Goal: Task Accomplishment & Management: Use online tool/utility

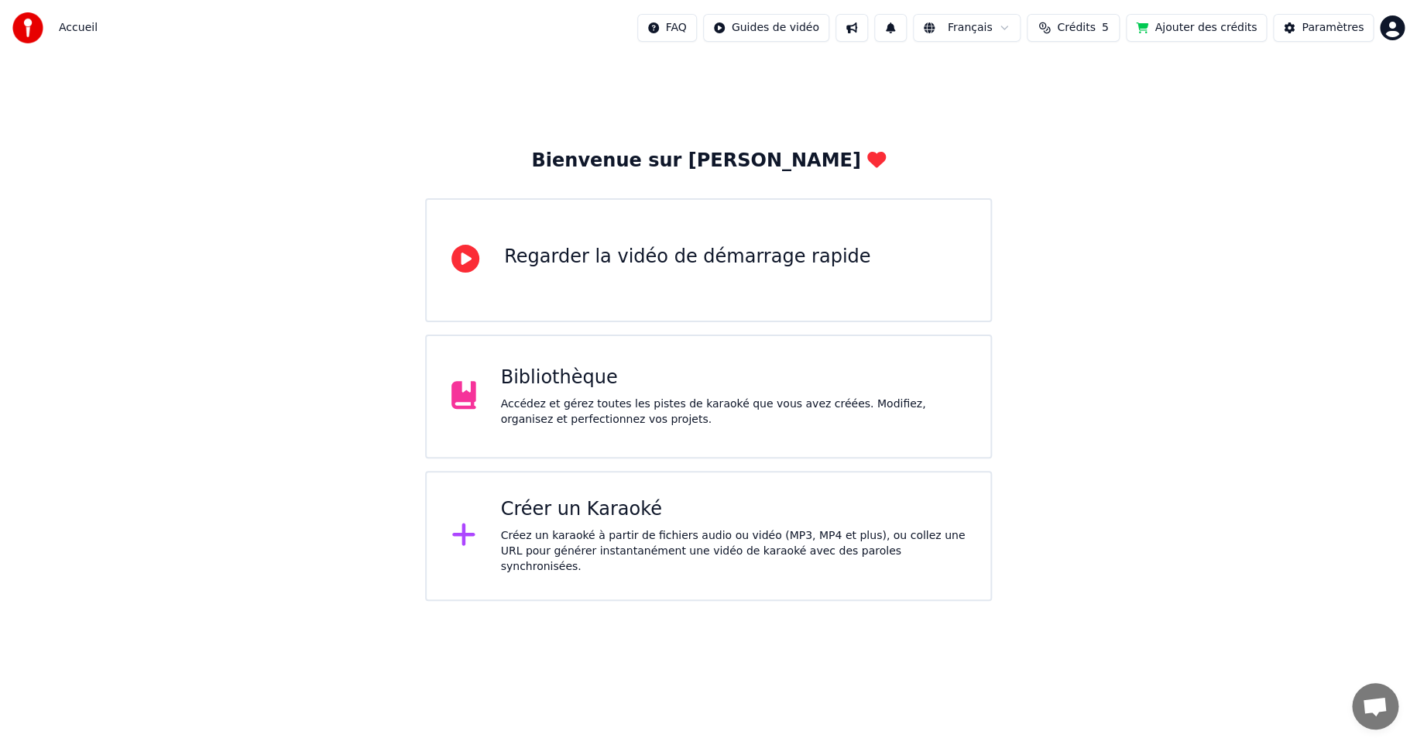
click at [568, 398] on div "Accédez et gérez toutes les pistes de karaoké que vous avez créées. Modifiez, o…" at bounding box center [733, 411] width 465 height 31
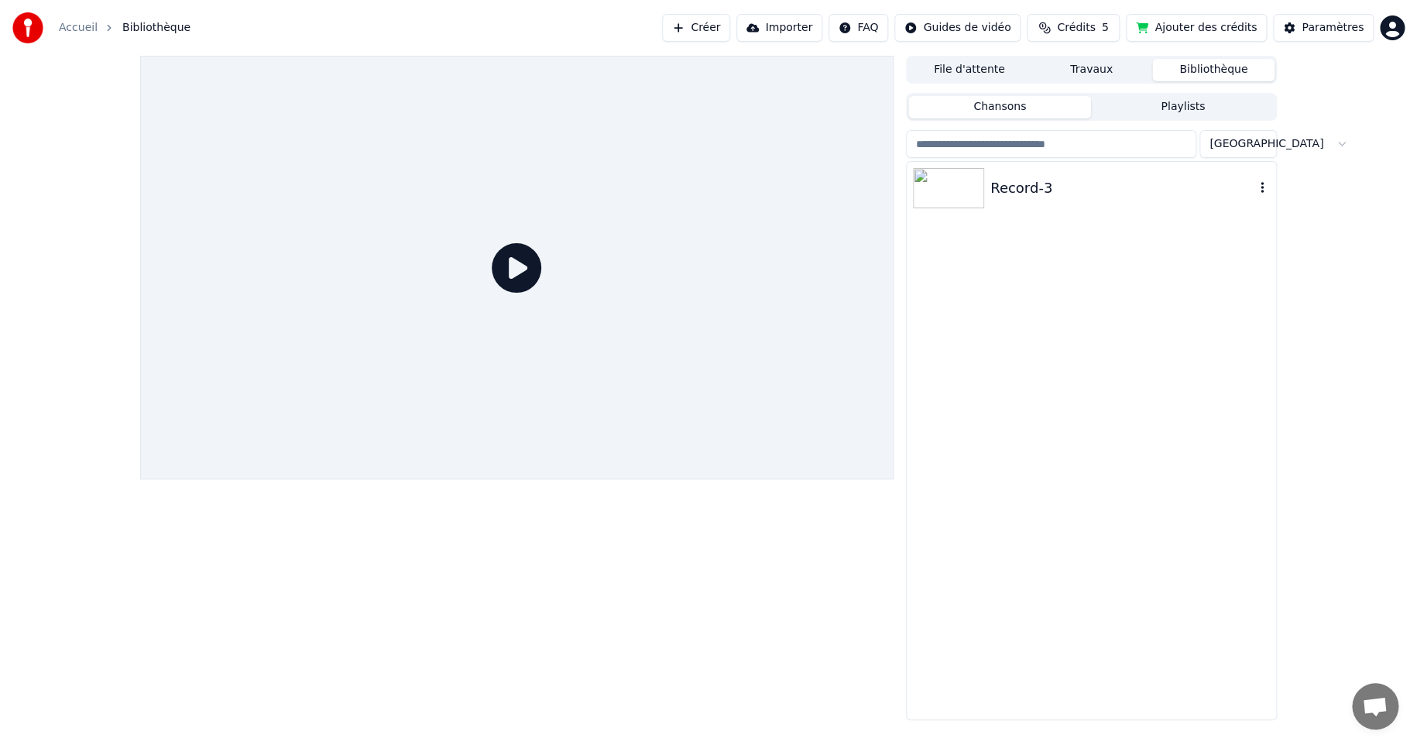
click at [1003, 183] on div "Record-3" at bounding box center [1122, 188] width 264 height 22
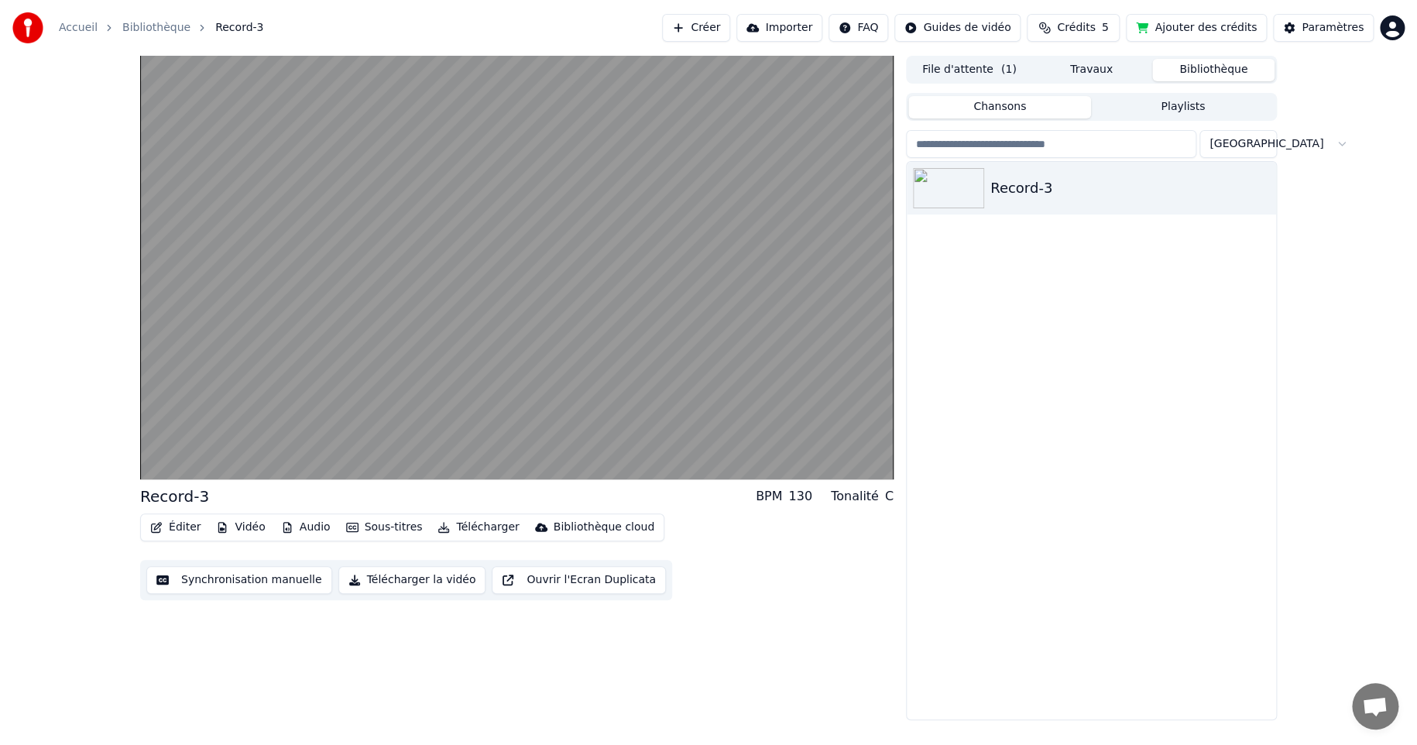
click at [261, 575] on button "Synchronisation manuelle" at bounding box center [239, 580] width 186 height 28
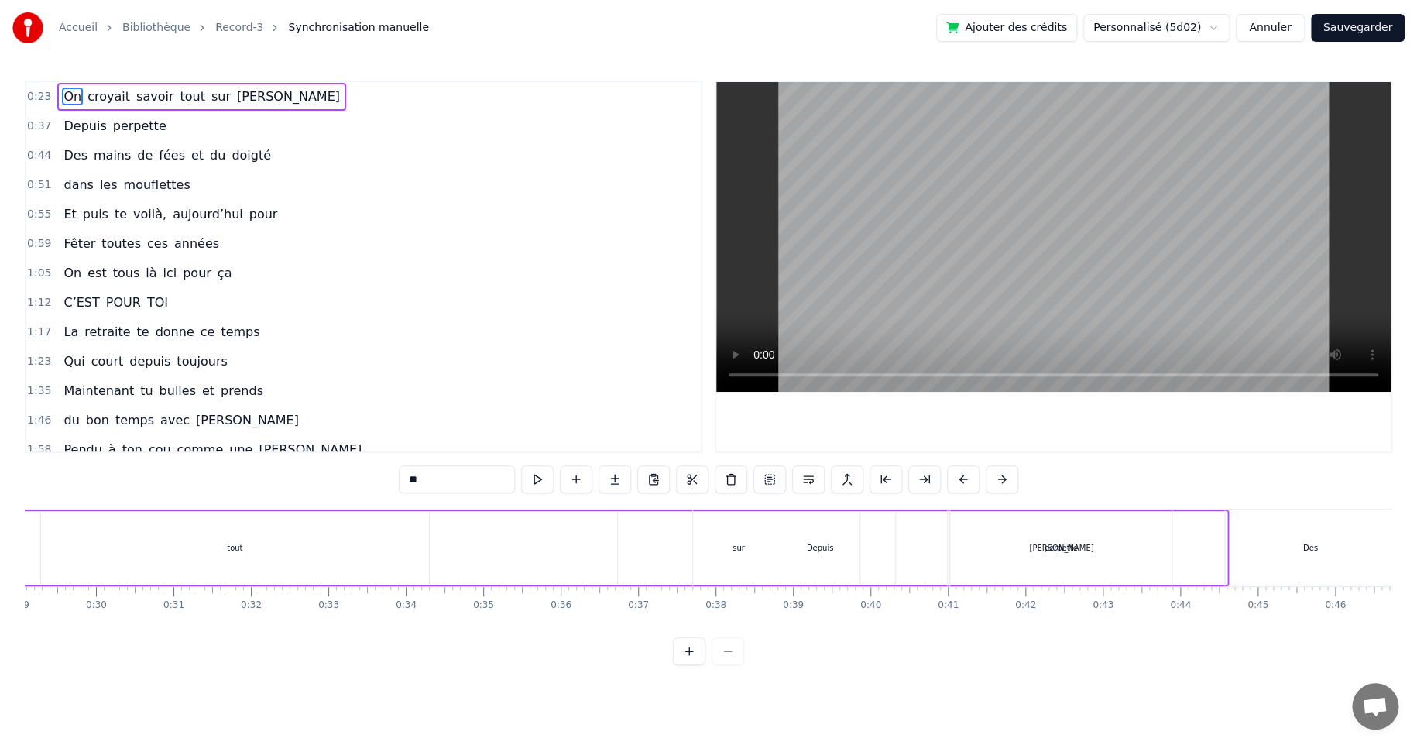
scroll to position [0, 2231]
click at [1085, 550] on div "perpette" at bounding box center [1081, 548] width 33 height 12
type input "********"
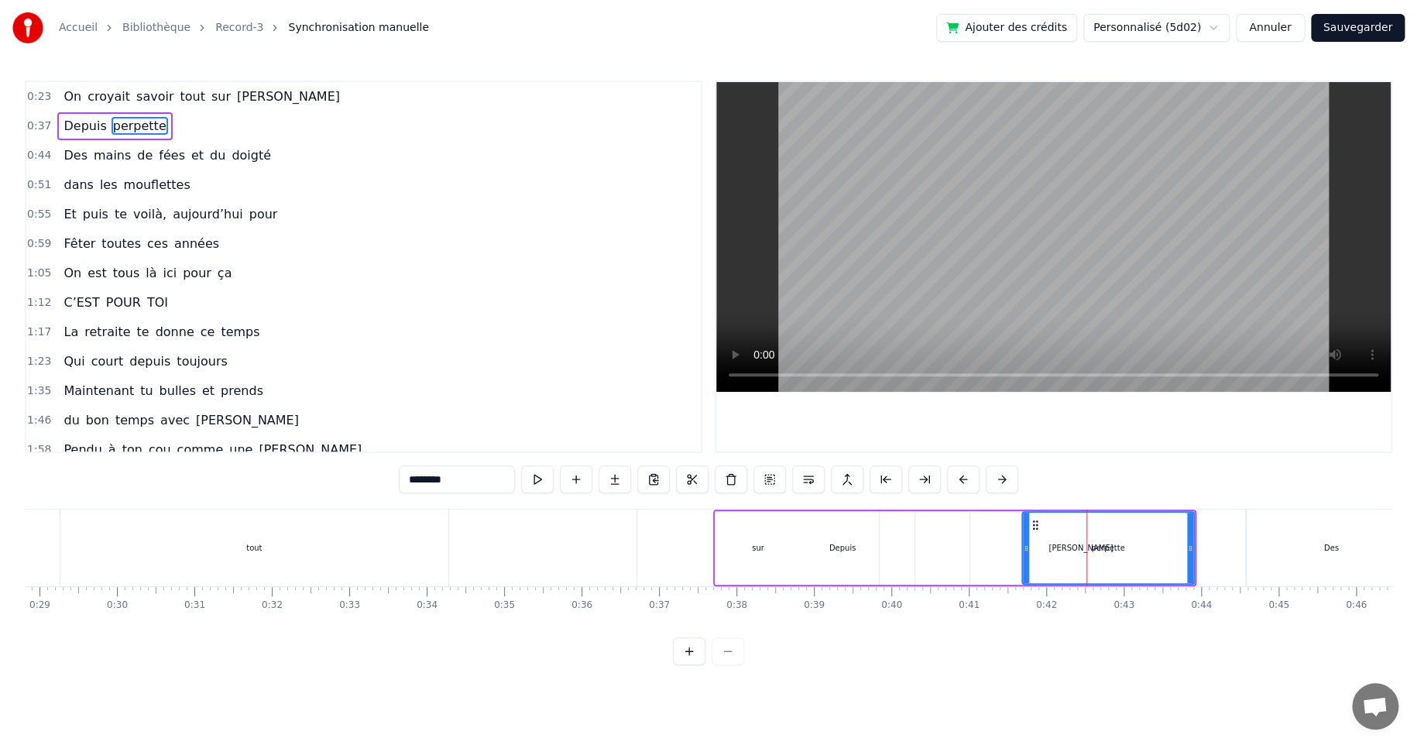
drag, startPoint x: 976, startPoint y: 549, endPoint x: 1025, endPoint y: 547, distance: 49.6
click at [1025, 547] on icon at bounding box center [1026, 548] width 6 height 12
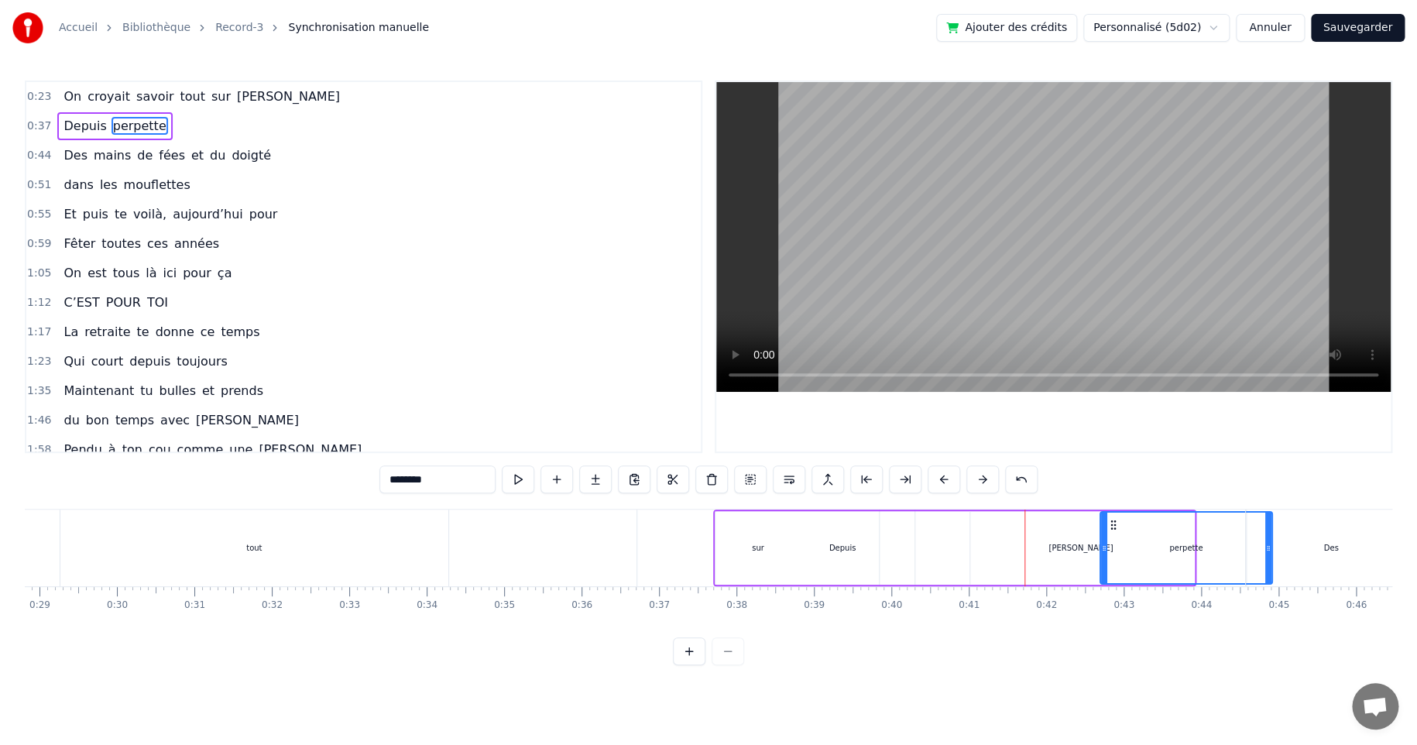
drag, startPoint x: 1034, startPoint y: 523, endPoint x: 1113, endPoint y: 521, distance: 78.2
click at [1113, 521] on icon at bounding box center [1113, 525] width 12 height 12
click at [1065, 547] on div "Depuis perpette" at bounding box center [993, 547] width 561 height 77
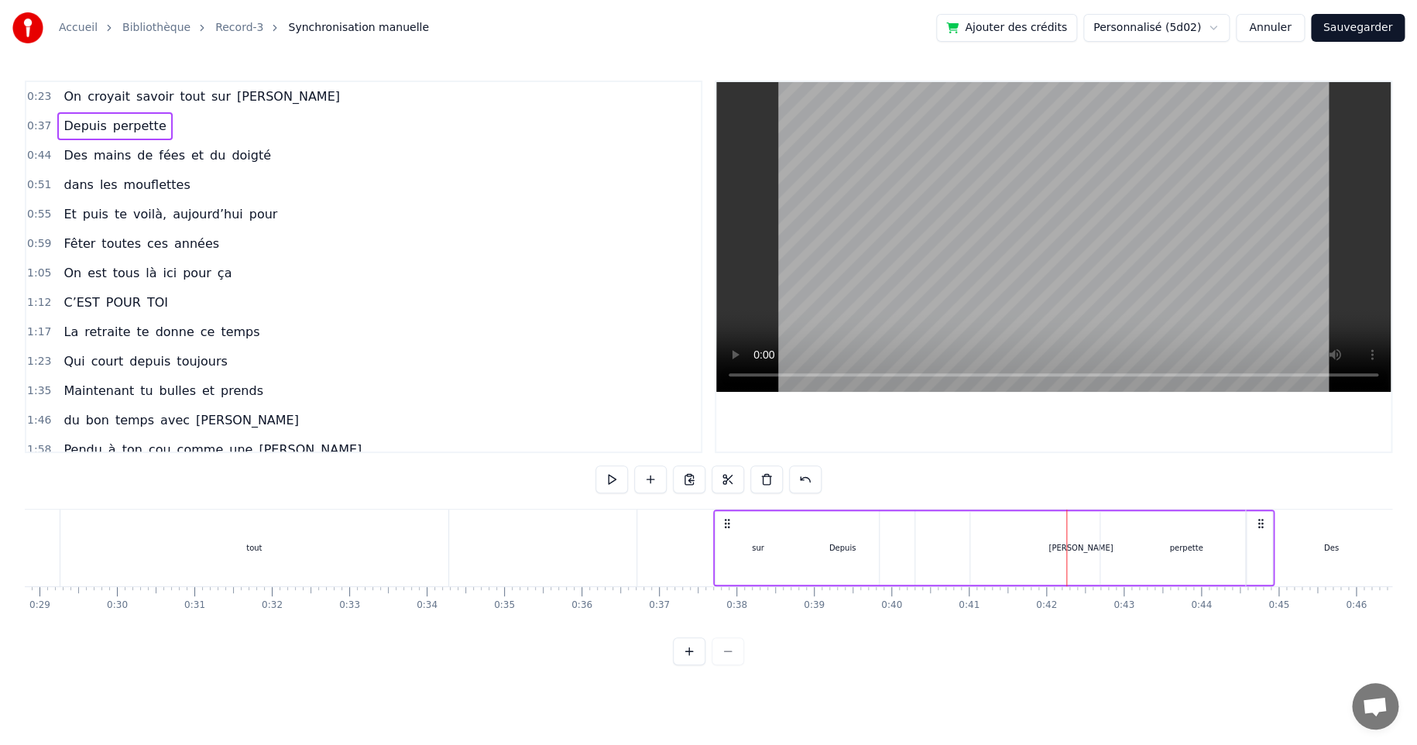
click at [1072, 547] on div "Depuis perpette" at bounding box center [993, 547] width 561 height 77
click at [235, 94] on span "[PERSON_NAME]" at bounding box center [288, 96] width 106 height 18
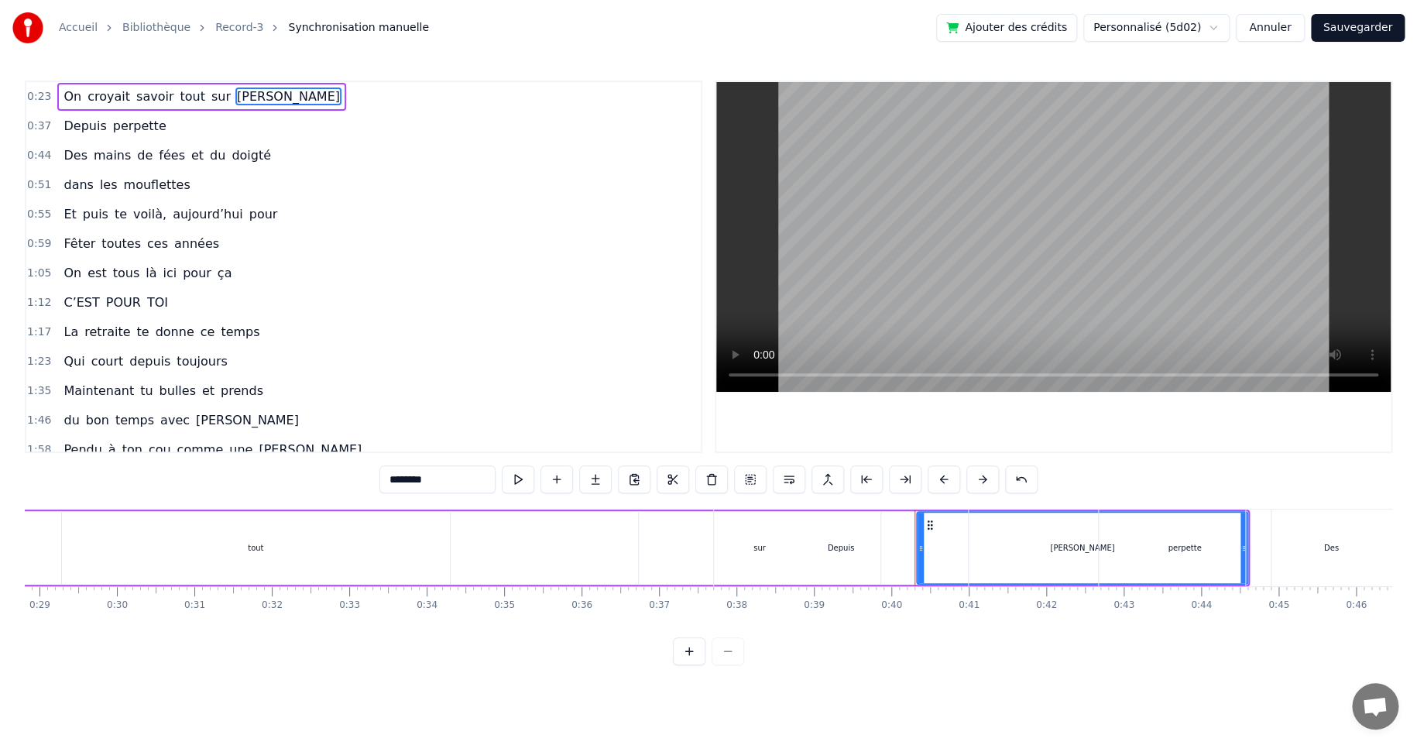
click at [753, 550] on div "Depuis" at bounding box center [841, 547] width 254 height 77
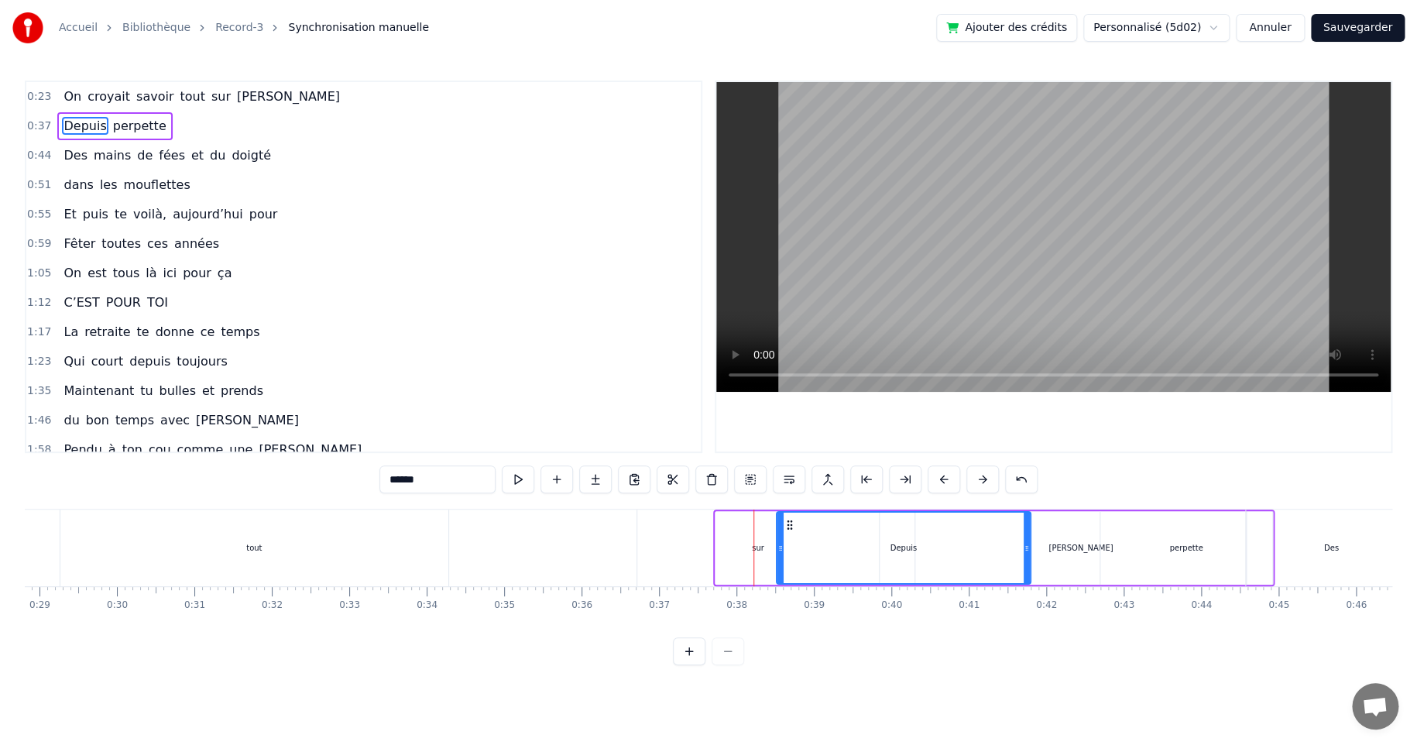
drag, startPoint x: 727, startPoint y: 526, endPoint x: 788, endPoint y: 531, distance: 61.4
click at [788, 531] on div "Depuis" at bounding box center [903, 548] width 252 height 70
click at [756, 549] on div "sur" at bounding box center [758, 548] width 12 height 12
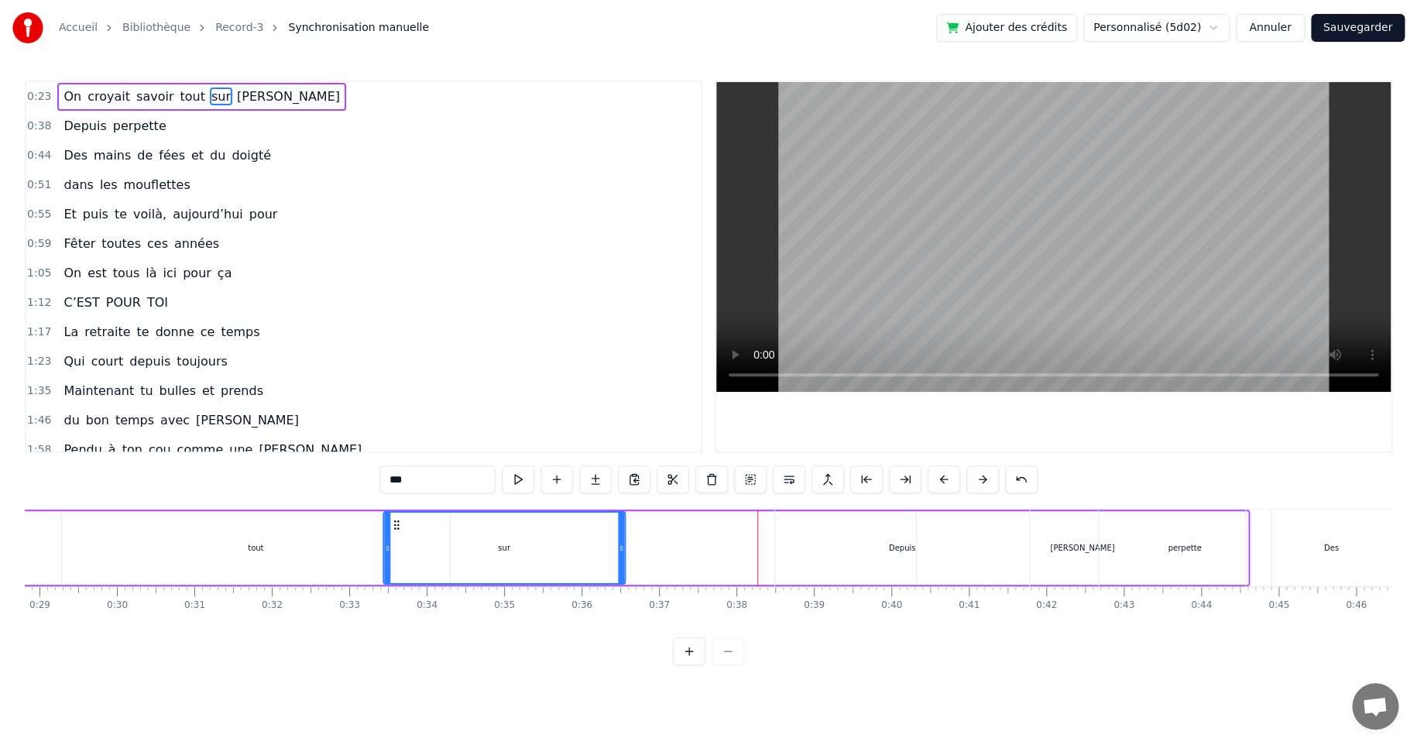
drag, startPoint x: 649, startPoint y: 523, endPoint x: 393, endPoint y: 530, distance: 255.6
click at [393, 530] on div "sur" at bounding box center [504, 548] width 240 height 70
click at [903, 548] on div "Depuis" at bounding box center [902, 548] width 27 height 12
type input "******"
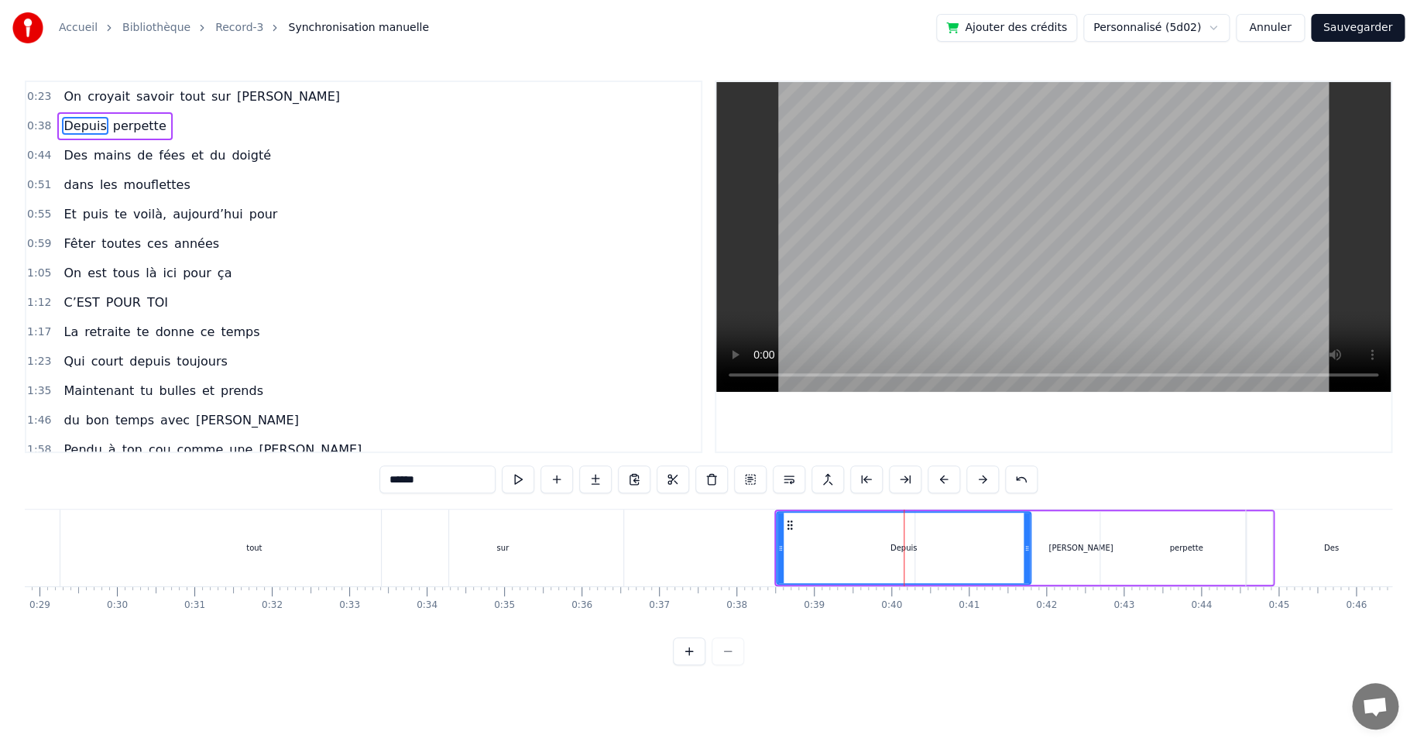
click at [1071, 547] on div "Depuis perpette" at bounding box center [1024, 547] width 500 height 77
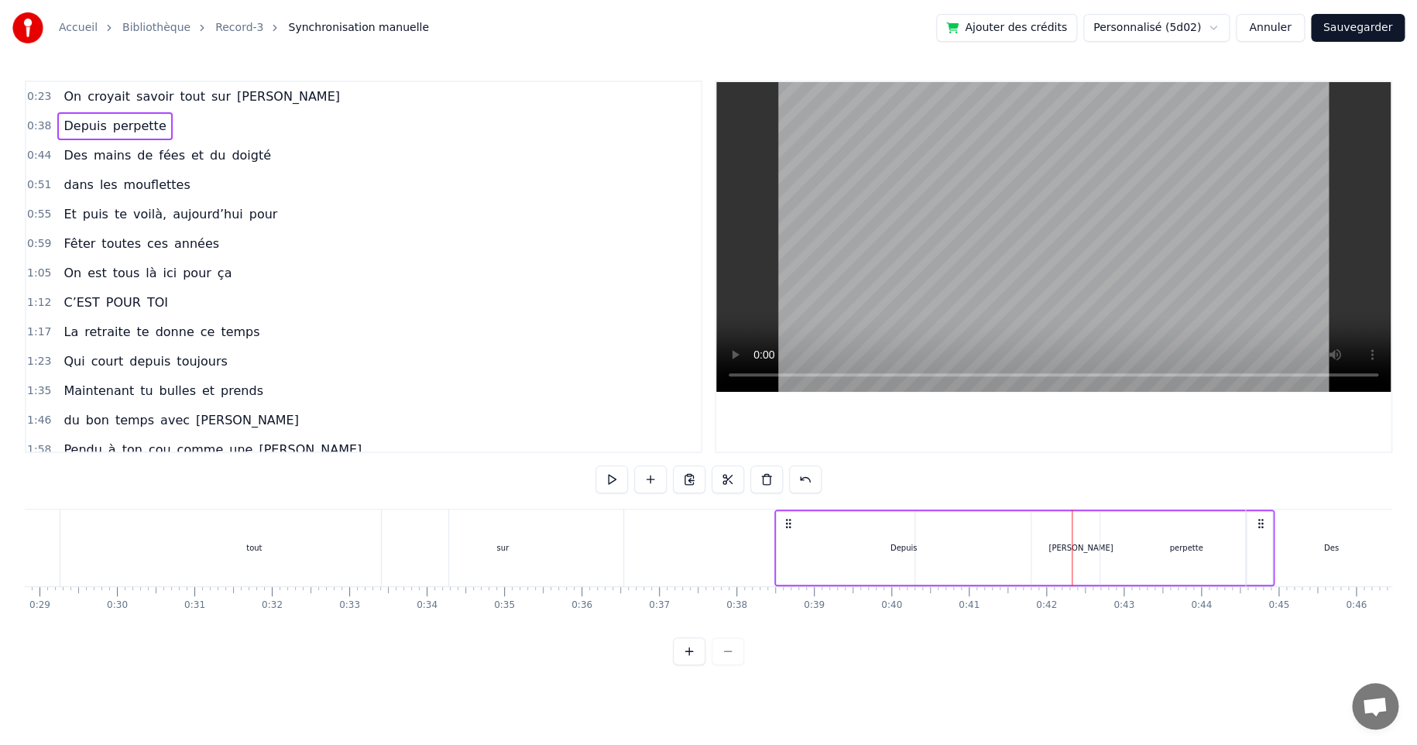
click at [1079, 547] on div "Depuis perpette" at bounding box center [1024, 547] width 500 height 77
click at [235, 92] on span "[PERSON_NAME]" at bounding box center [288, 96] width 106 height 18
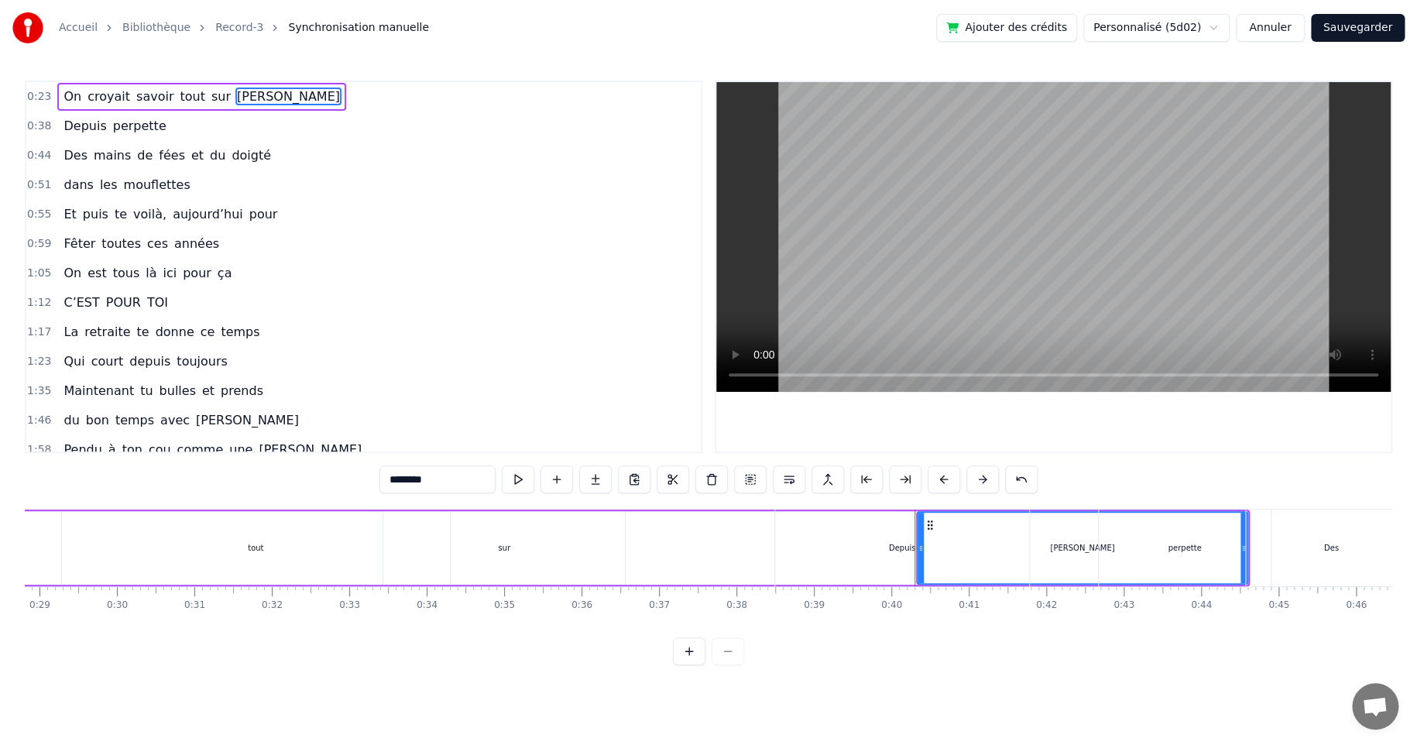
drag, startPoint x: 931, startPoint y: 526, endPoint x: 639, endPoint y: 523, distance: 291.9
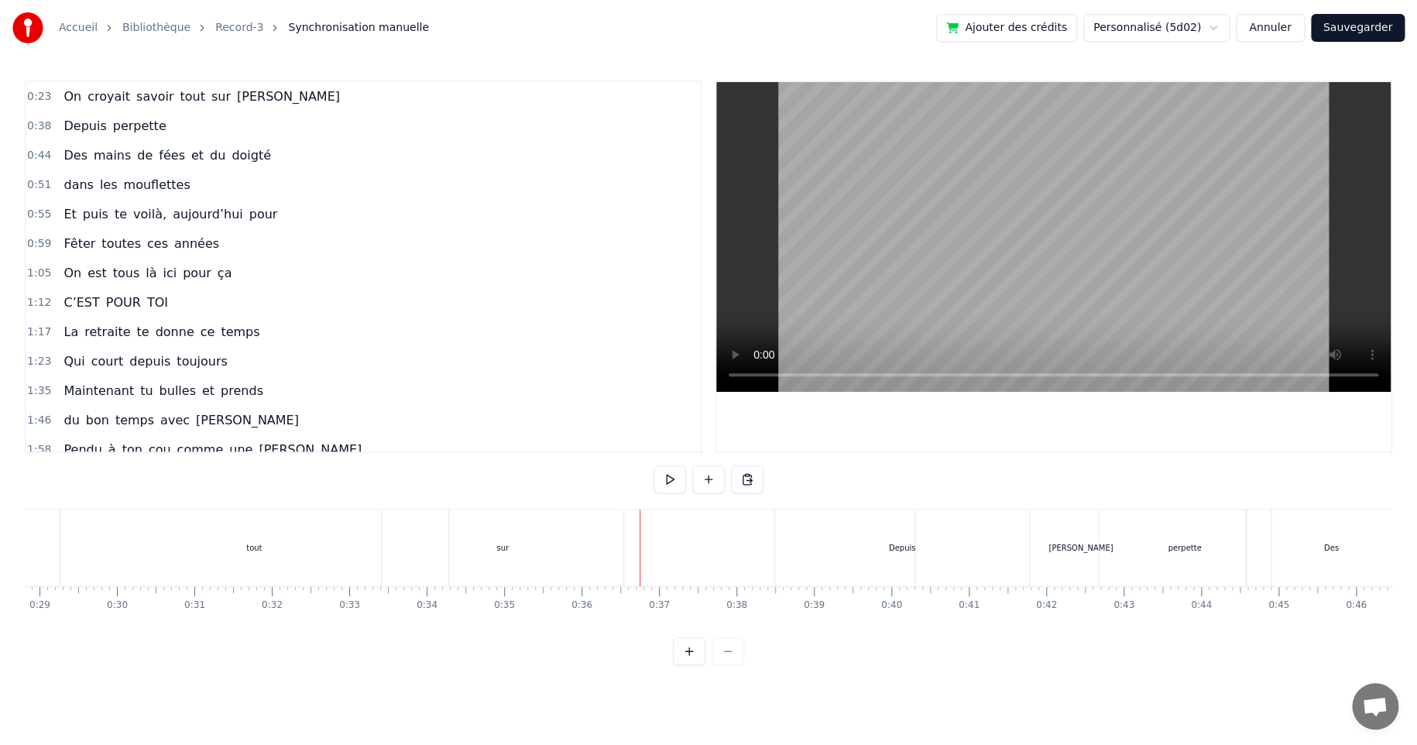
click at [242, 83] on div "On croyait savoir tout sur [PERSON_NAME]" at bounding box center [201, 97] width 288 height 28
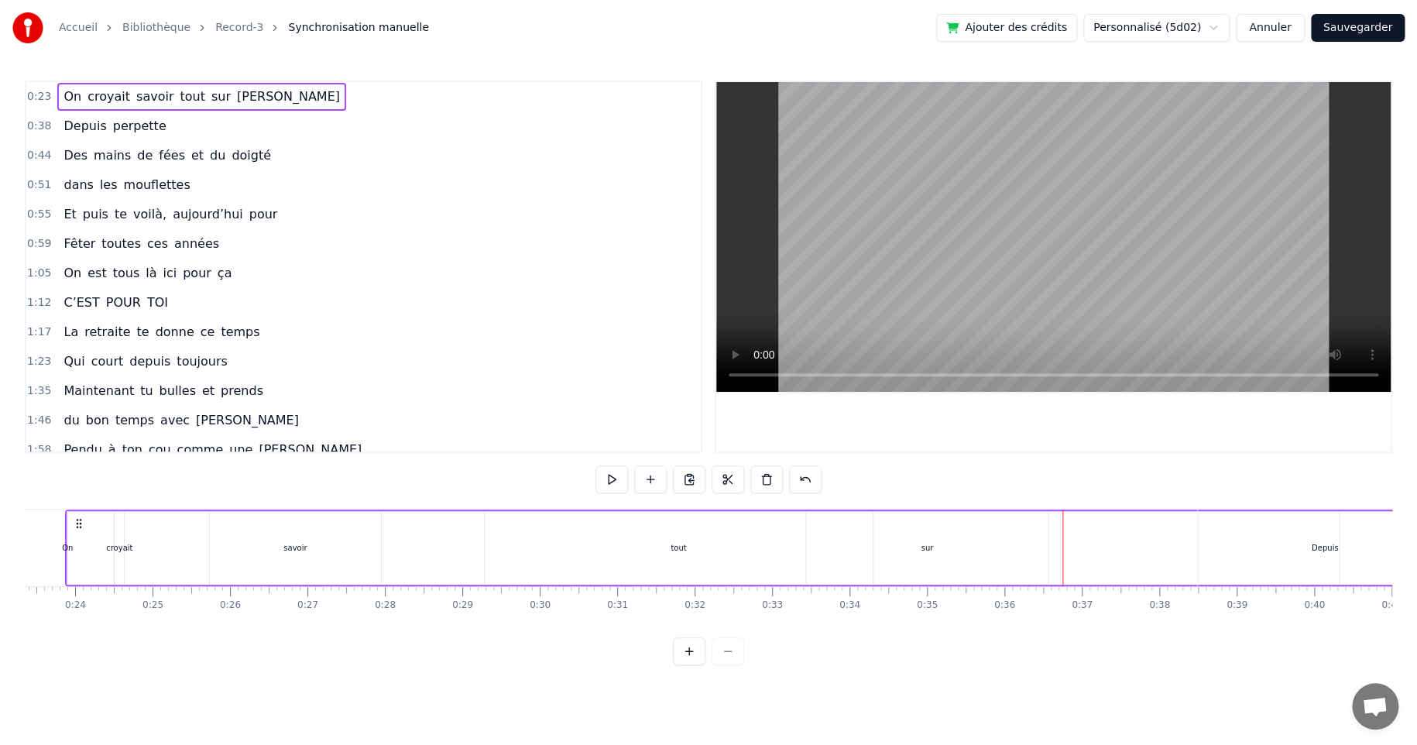
scroll to position [0, 1770]
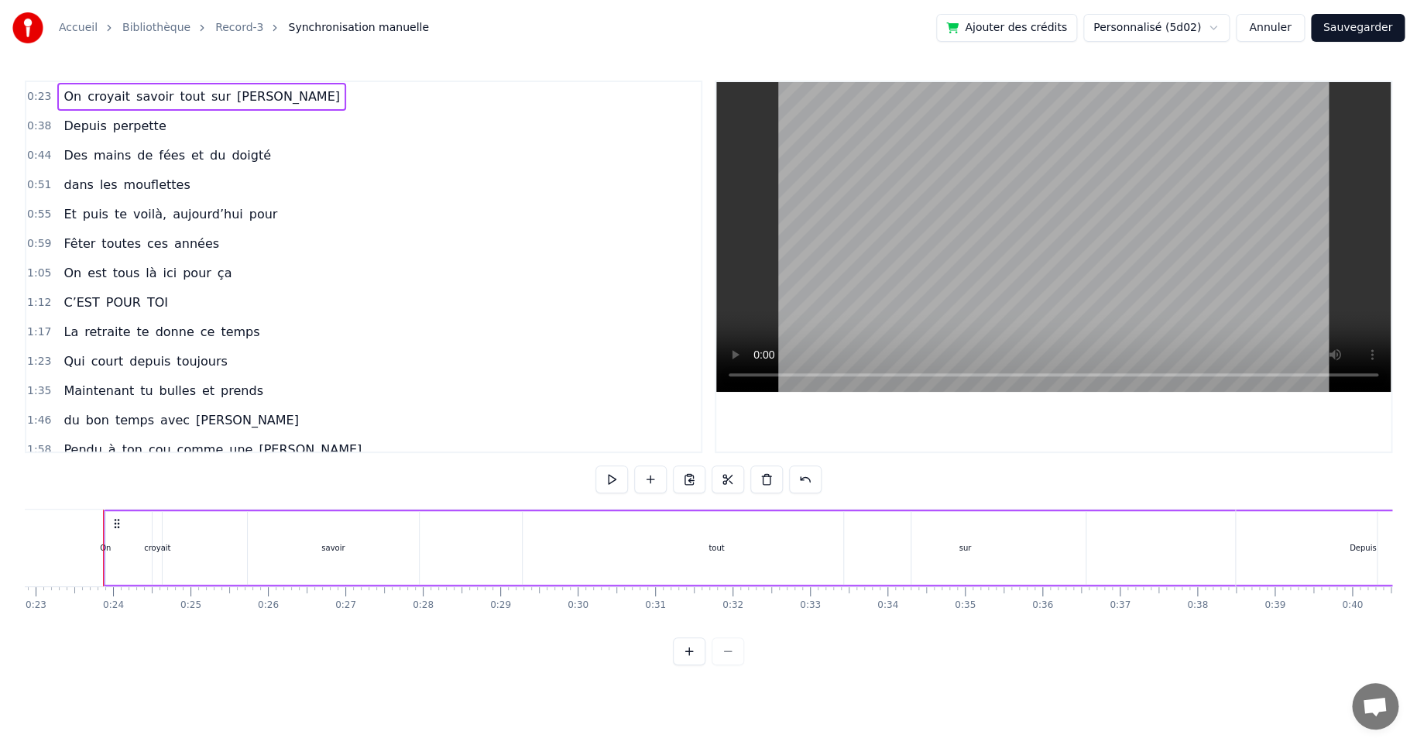
click at [235, 94] on span "[PERSON_NAME]" at bounding box center [288, 96] width 106 height 18
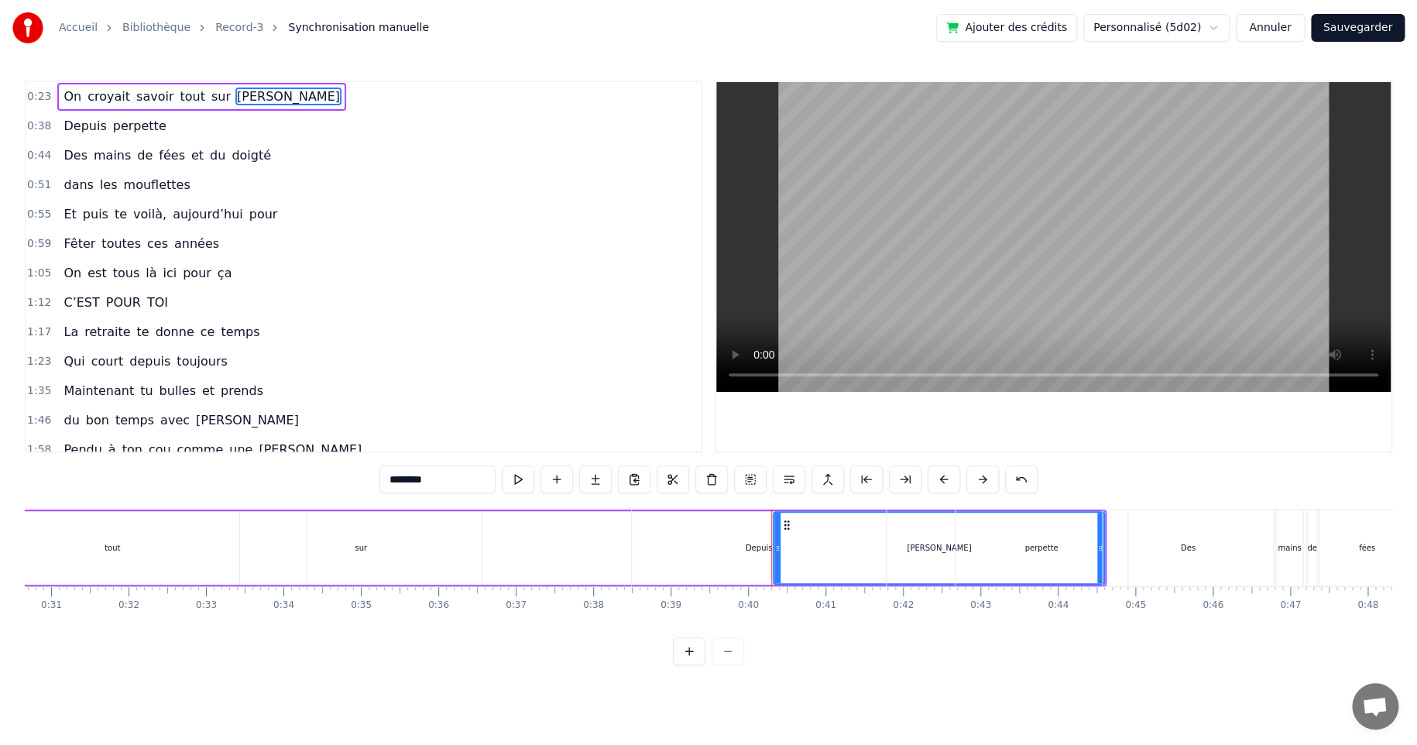
scroll to position [0, 2303]
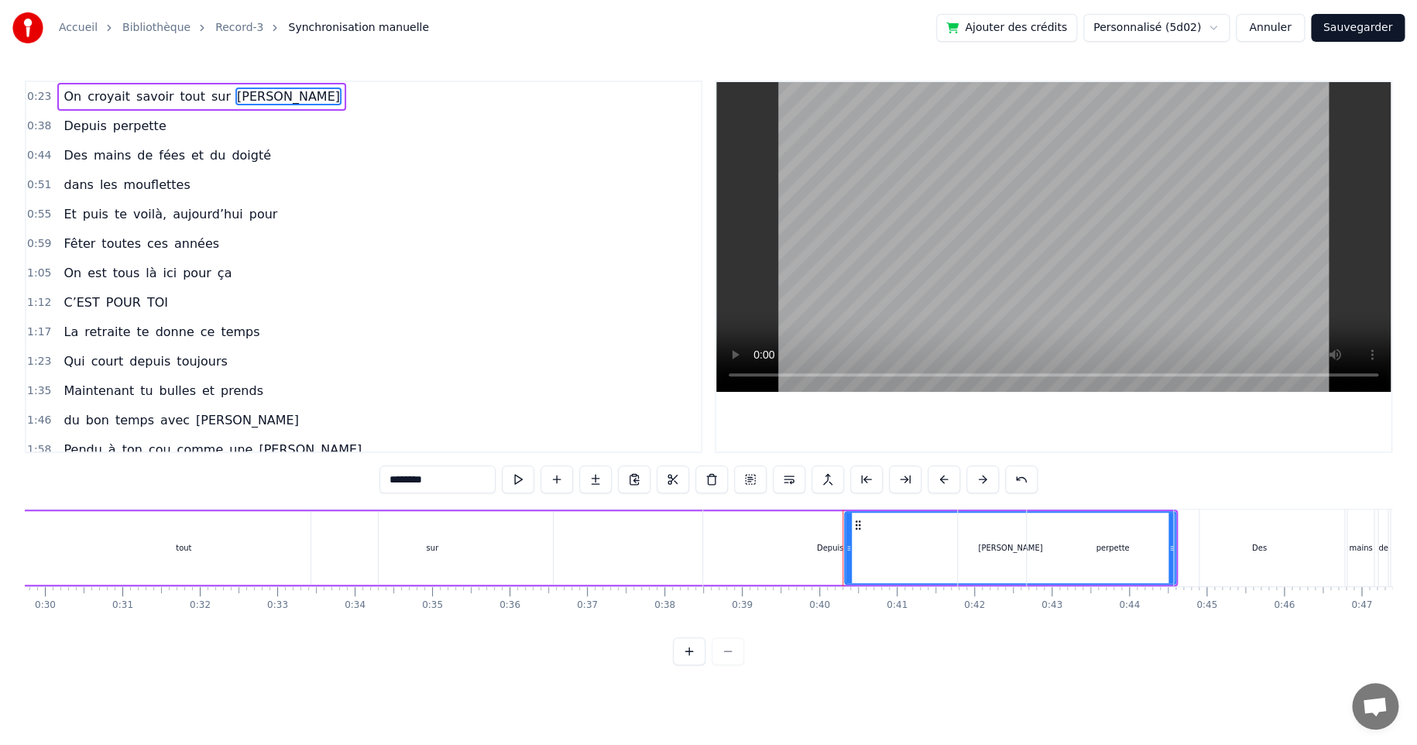
drag, startPoint x: 857, startPoint y: 525, endPoint x: 681, endPoint y: 532, distance: 176.7
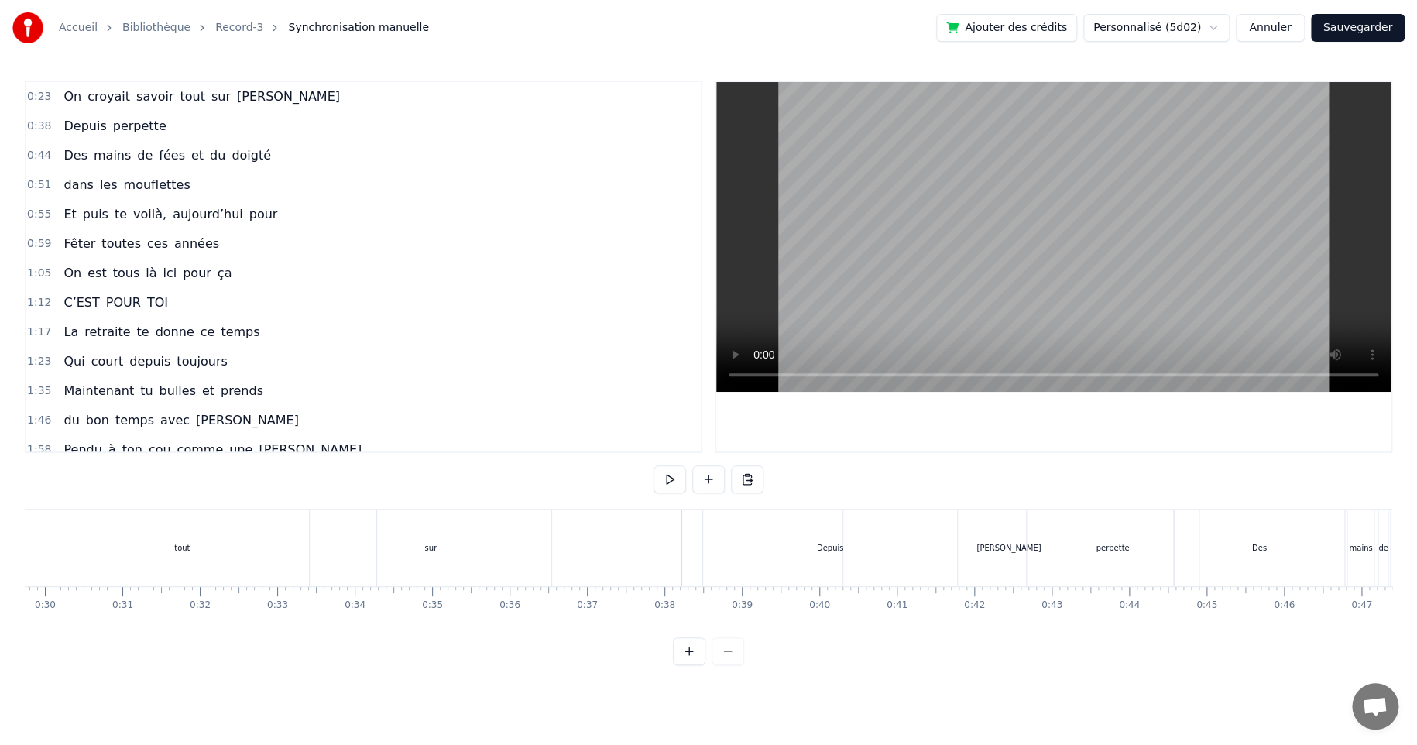
click at [1006, 547] on div "Depuis perpette" at bounding box center [952, 547] width 500 height 77
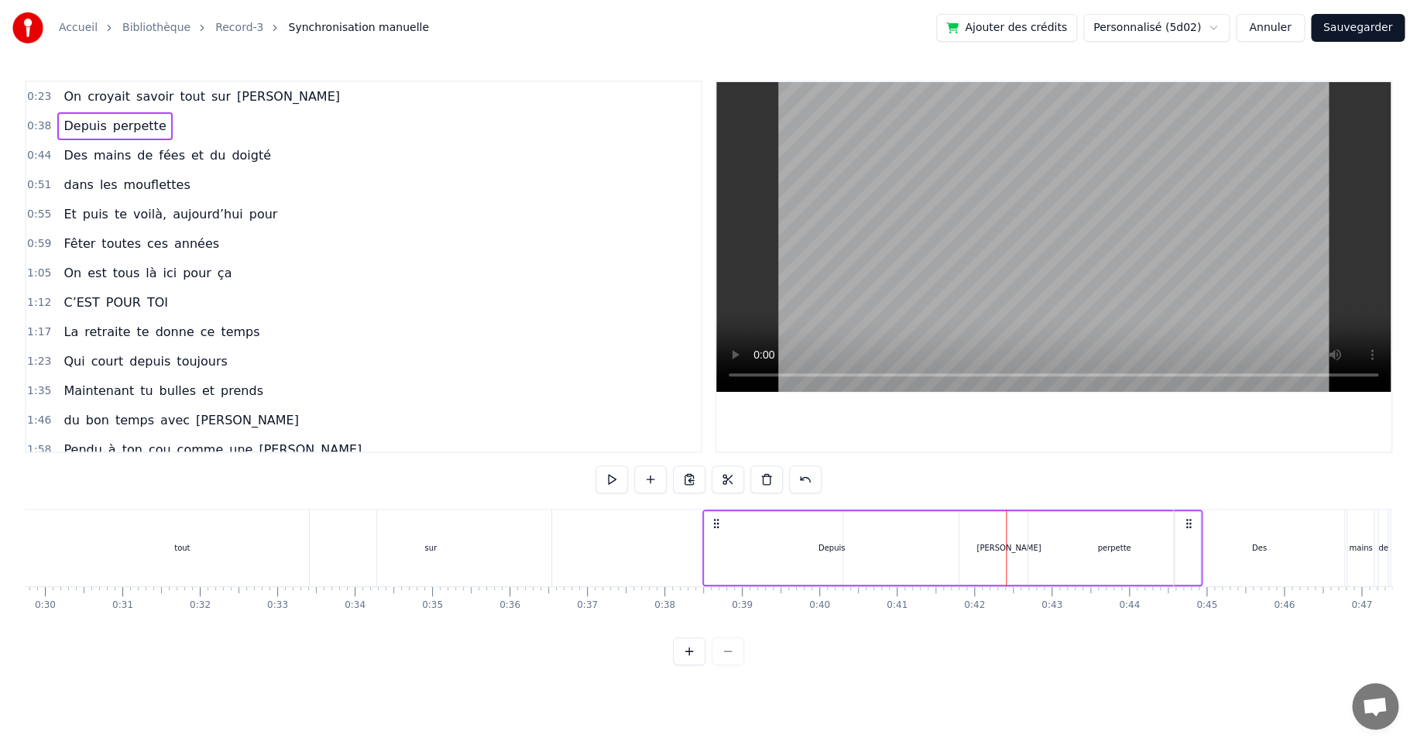
click at [236, 100] on span "[PERSON_NAME]" at bounding box center [288, 96] width 106 height 18
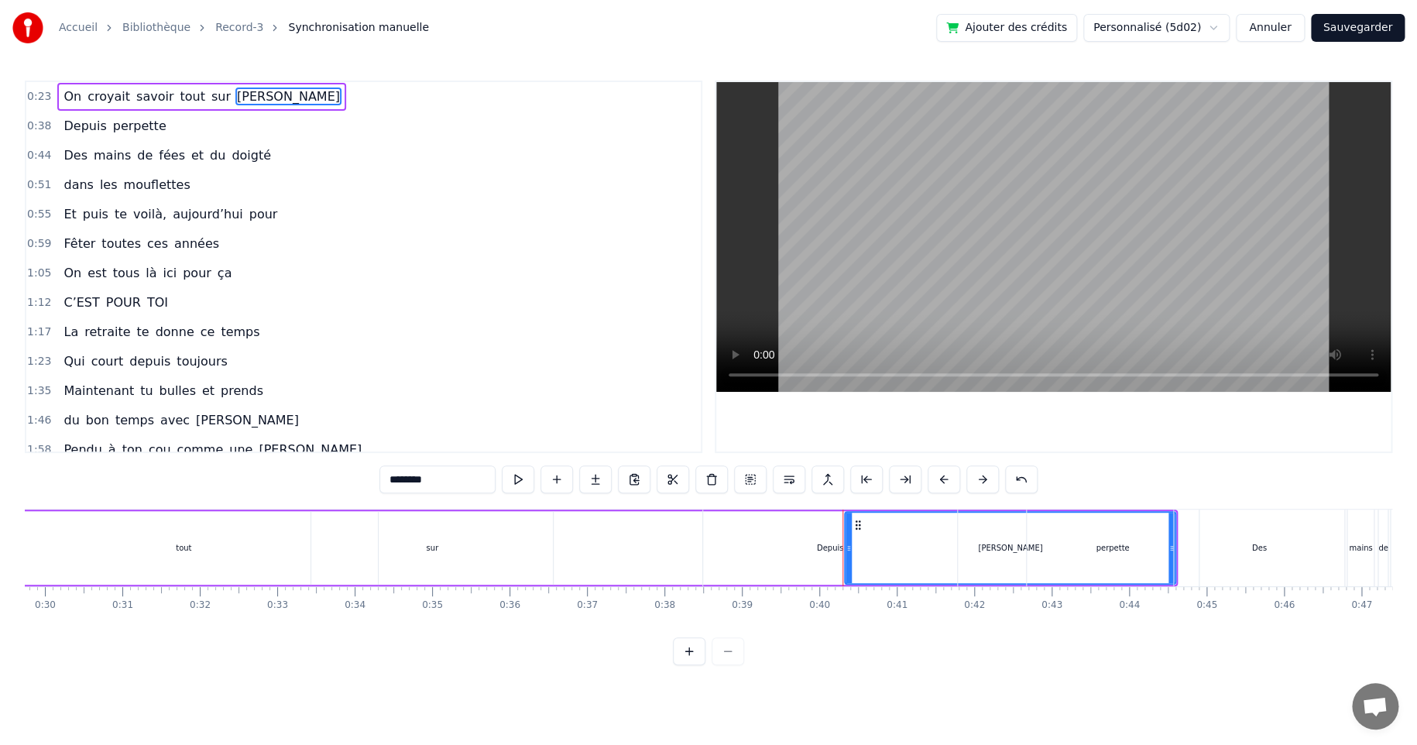
drag, startPoint x: 847, startPoint y: 550, endPoint x: 884, endPoint y: 549, distance: 37.2
click at [884, 549] on div "Depuis" at bounding box center [830, 547] width 254 height 77
type input "******"
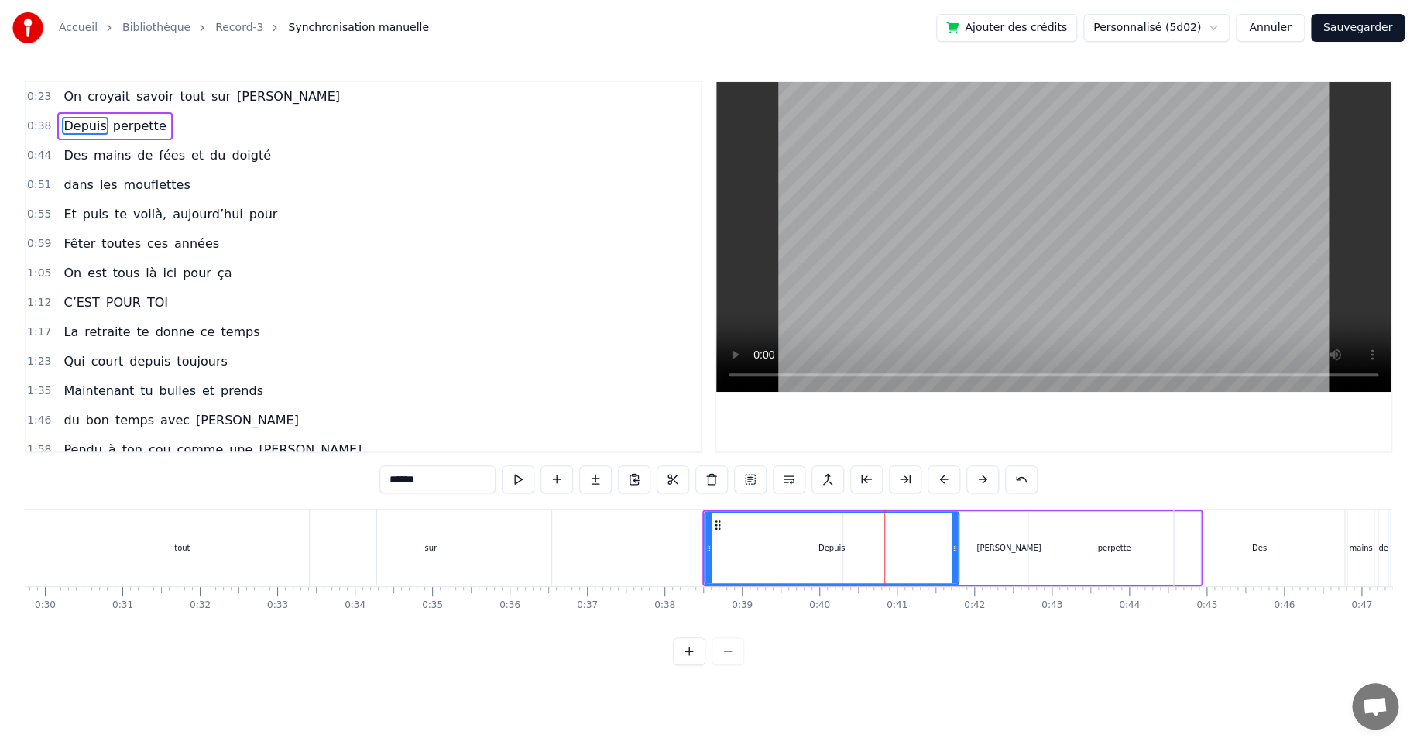
click at [1018, 549] on div "Depuis perpette" at bounding box center [952, 547] width 500 height 77
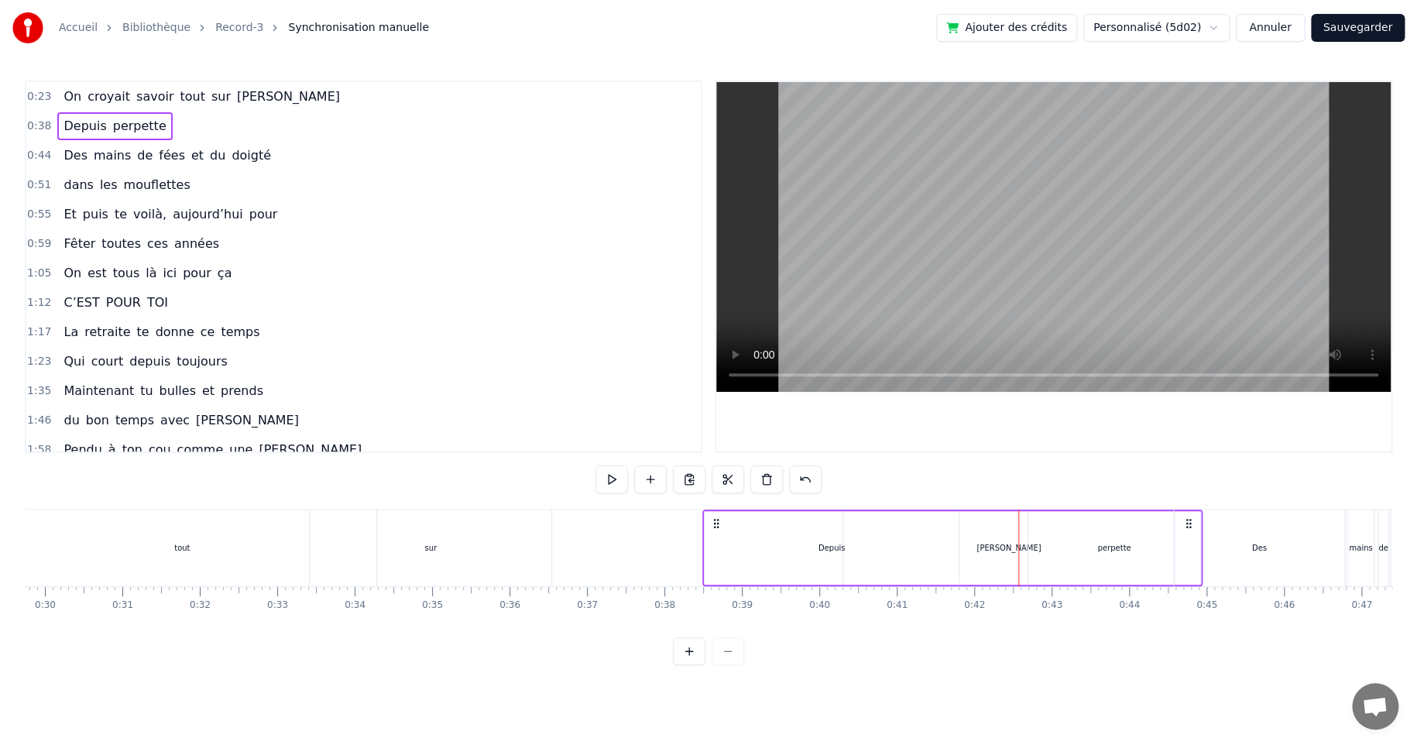
click at [1012, 549] on div "Depuis perpette" at bounding box center [952, 547] width 500 height 77
click at [1010, 548] on div "Depuis perpette" at bounding box center [952, 547] width 500 height 77
click at [237, 91] on span "[PERSON_NAME]" at bounding box center [288, 96] width 106 height 18
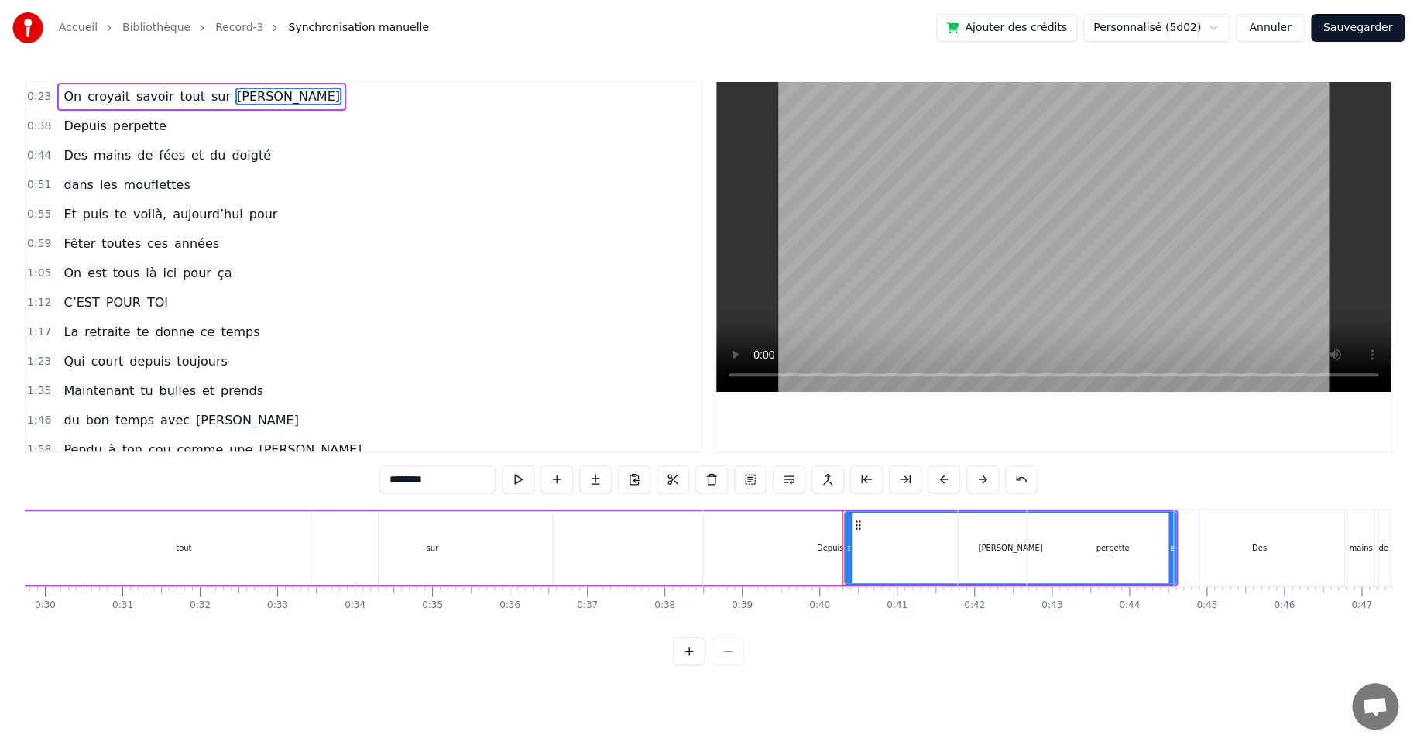
drag, startPoint x: 1169, startPoint y: 546, endPoint x: 1124, endPoint y: 546, distance: 44.9
click at [1124, 546] on div "perpette" at bounding box center [1113, 547] width 172 height 77
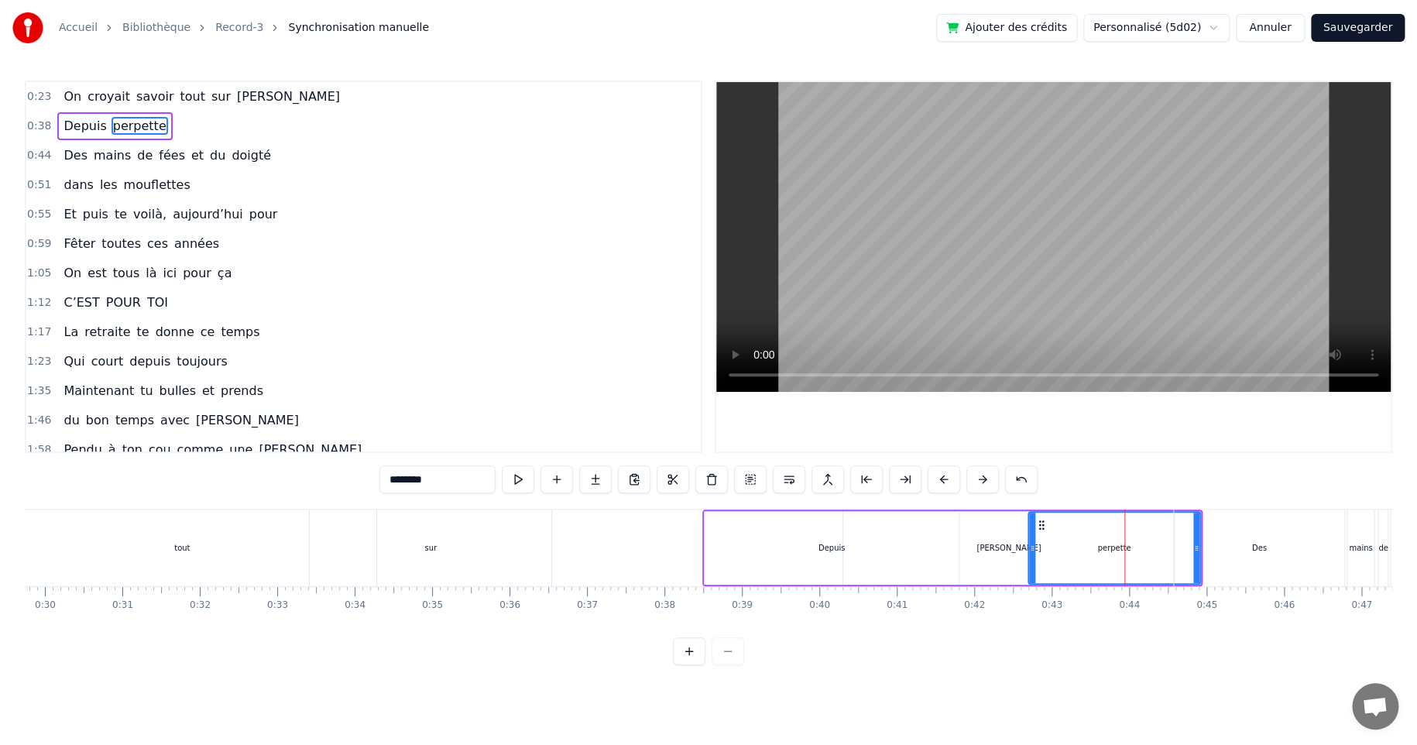
click at [829, 548] on div "Depuis" at bounding box center [831, 548] width 27 height 12
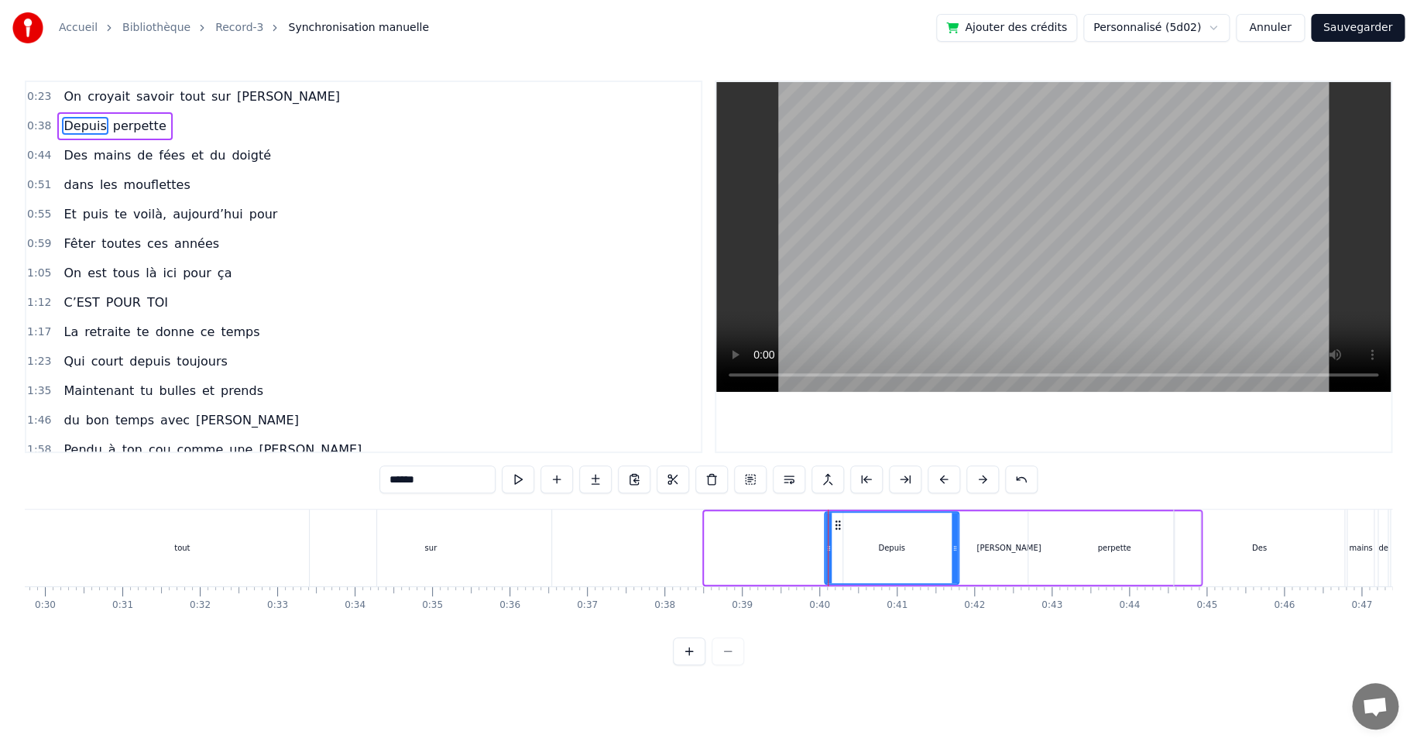
drag, startPoint x: 708, startPoint y: 545, endPoint x: 828, endPoint y: 540, distance: 120.1
click at [828, 540] on div at bounding box center [828, 548] width 6 height 70
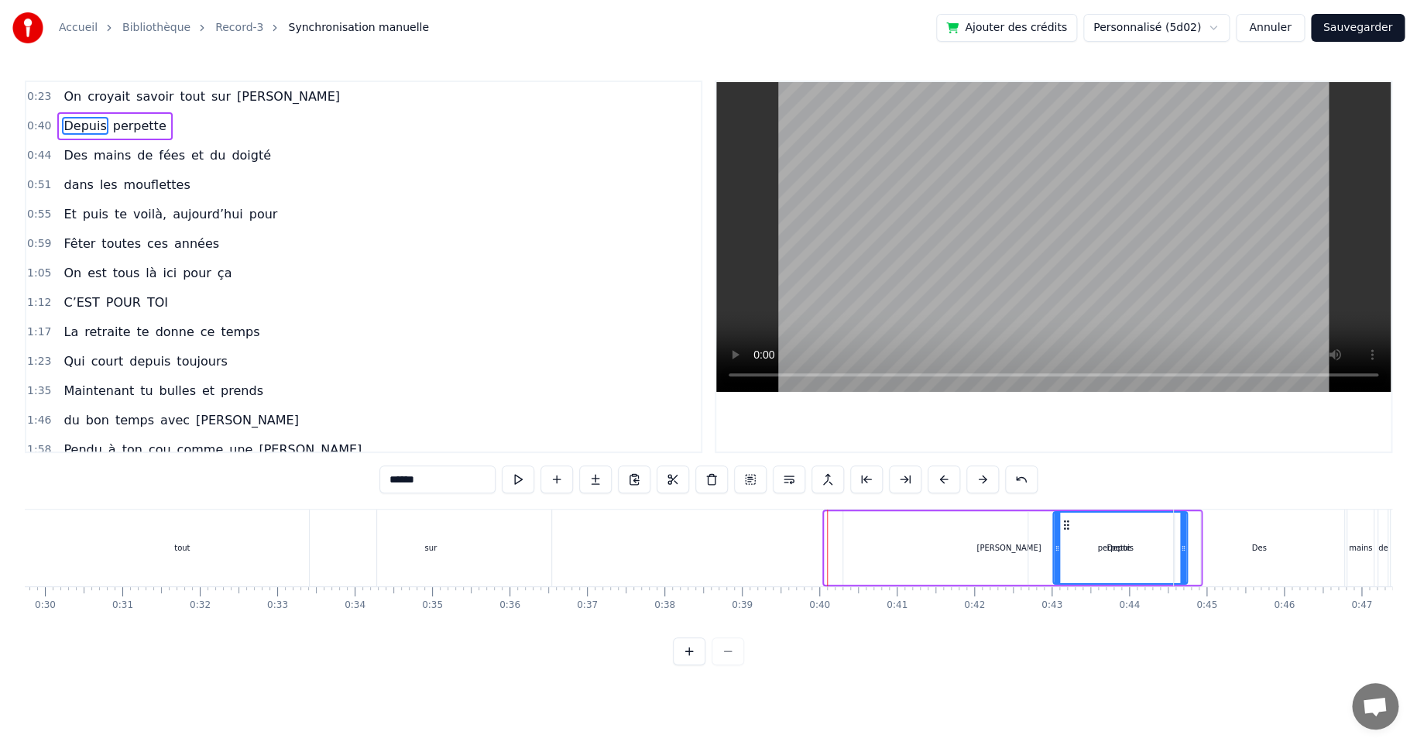
drag, startPoint x: 836, startPoint y: 522, endPoint x: 1065, endPoint y: 513, distance: 228.6
click at [1011, 549] on div "[PERSON_NAME]" at bounding box center [1008, 548] width 64 height 12
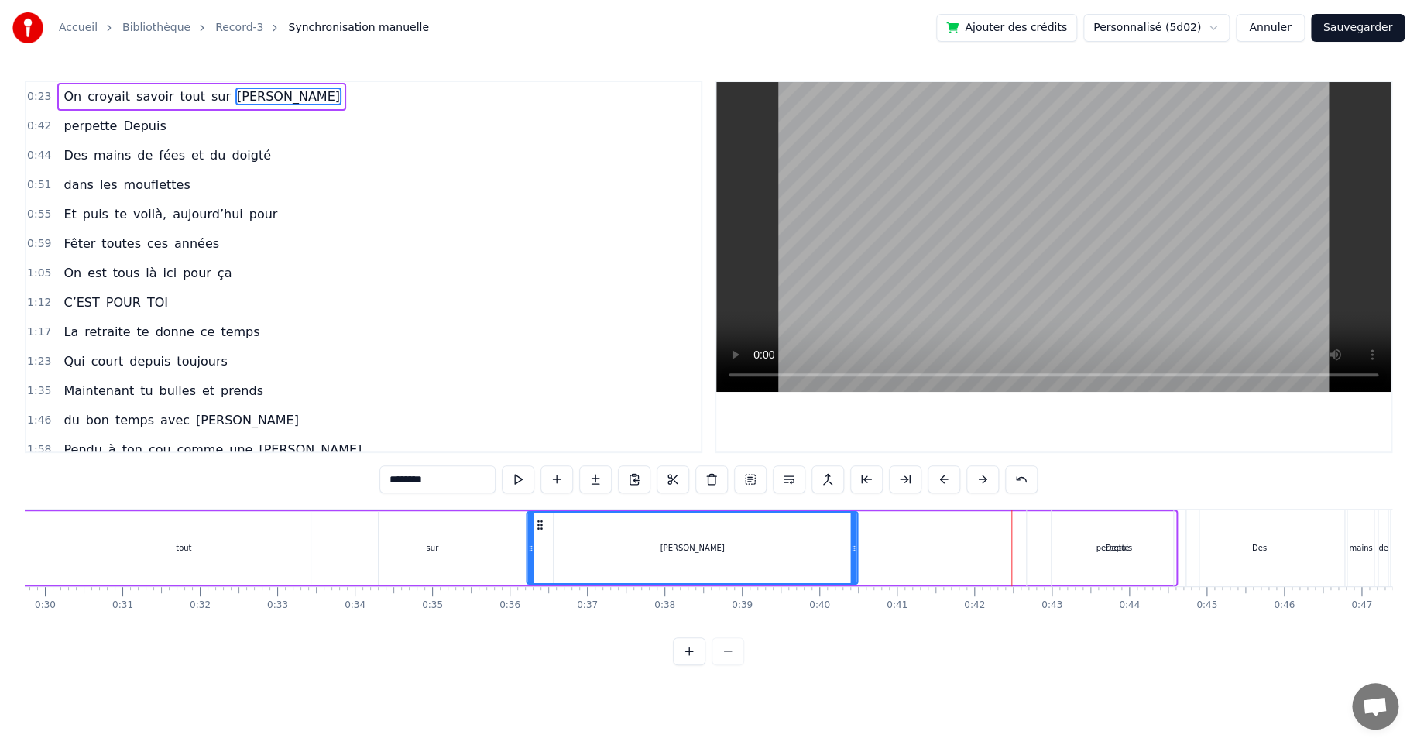
drag, startPoint x: 856, startPoint y: 525, endPoint x: 539, endPoint y: 530, distance: 317.5
click at [539, 530] on div "[PERSON_NAME]" at bounding box center [692, 548] width 329 height 70
click at [1109, 544] on div "Depuis" at bounding box center [1118, 548] width 27 height 12
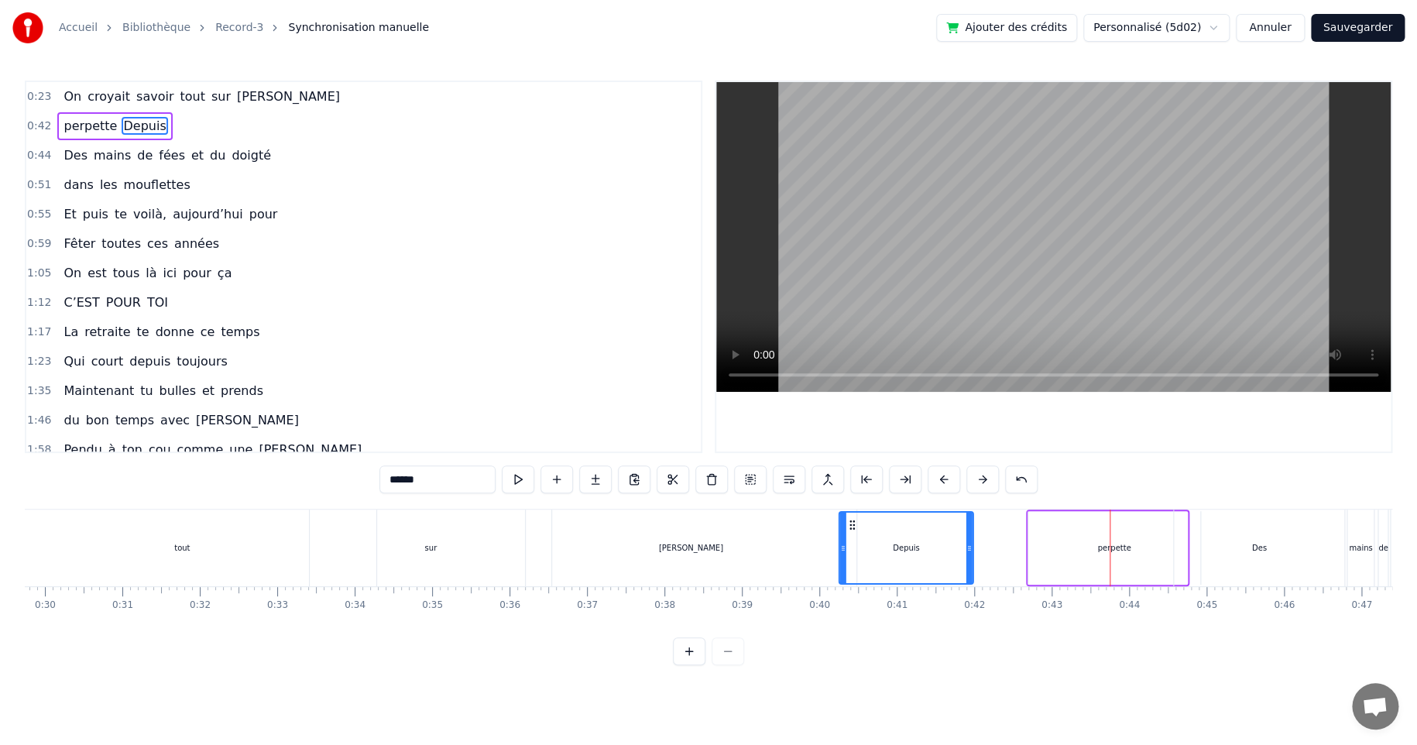
drag, startPoint x: 1064, startPoint y: 523, endPoint x: 849, endPoint y: 529, distance: 214.5
click at [849, 530] on icon at bounding box center [852, 525] width 12 height 12
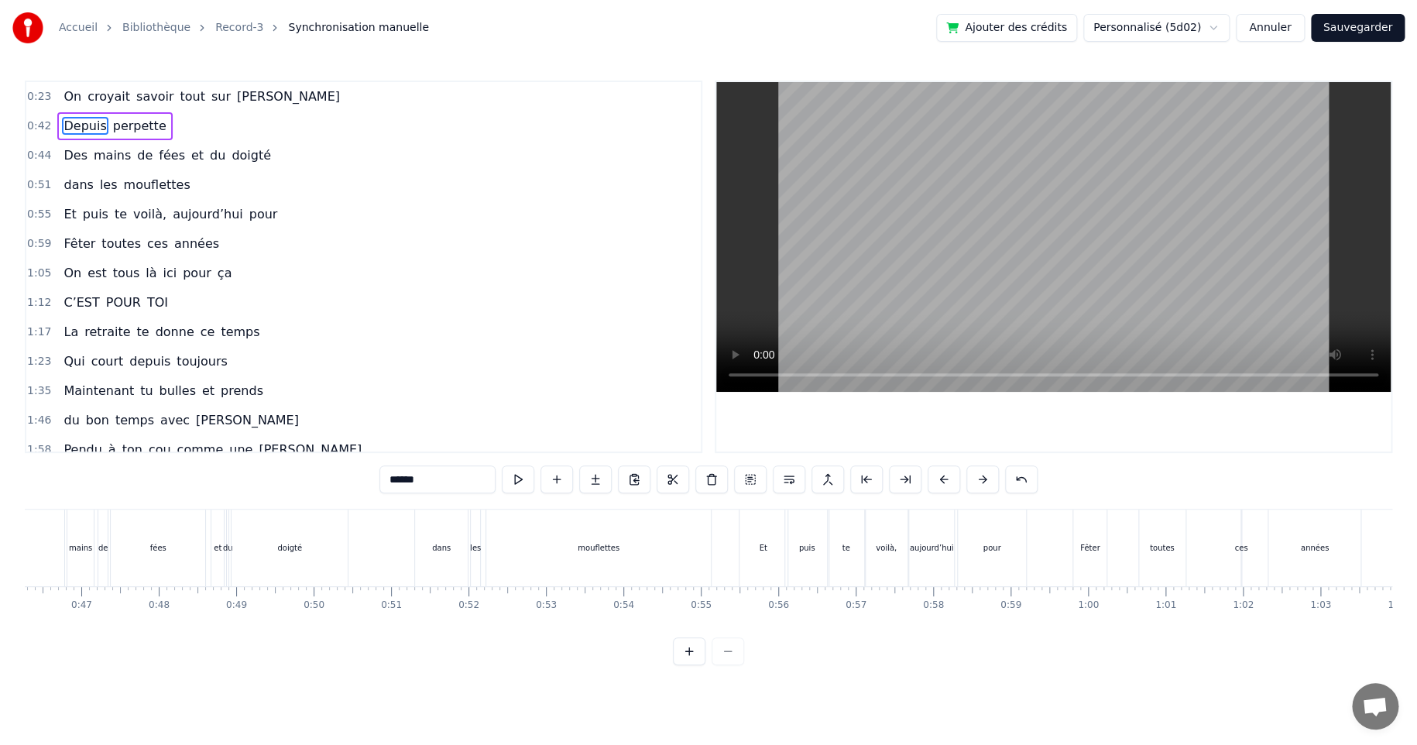
scroll to position [0, 3644]
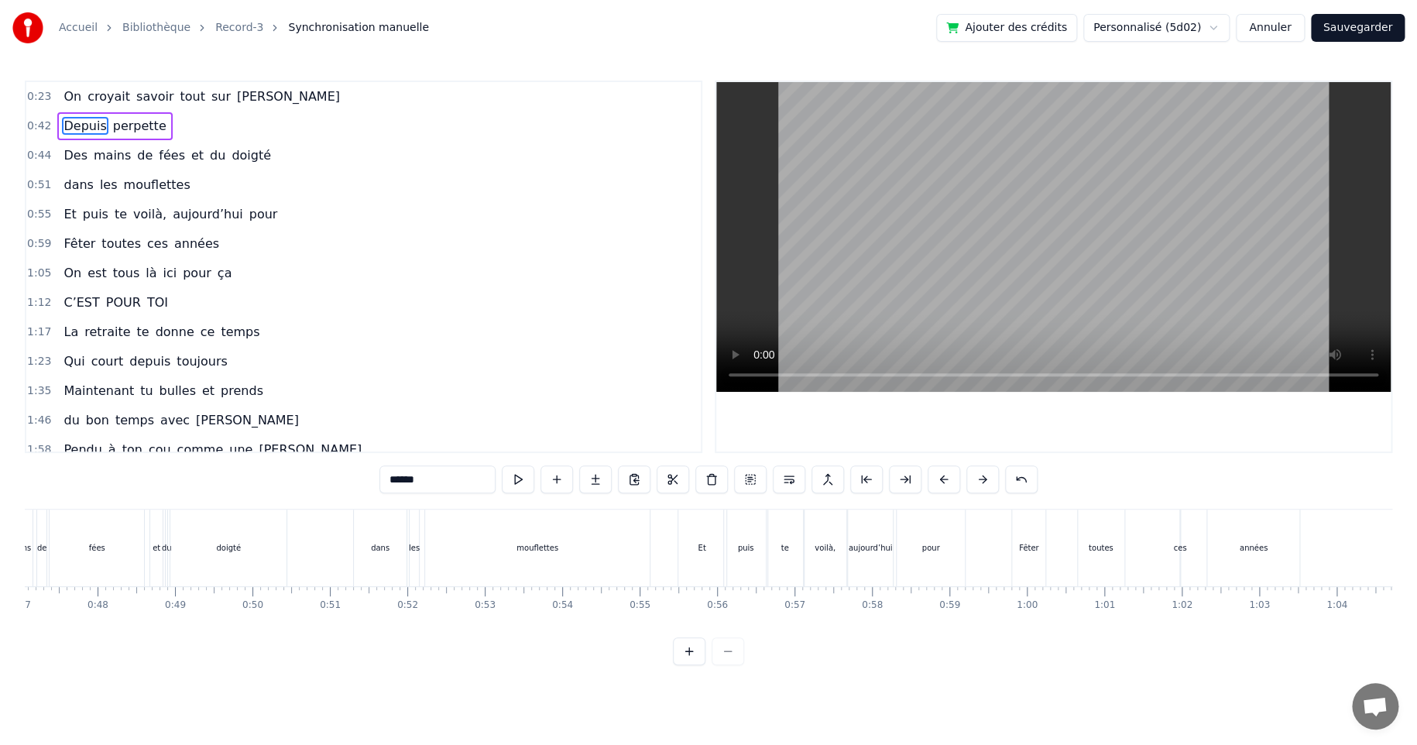
click at [511, 549] on div "mouflettes" at bounding box center [537, 547] width 225 height 77
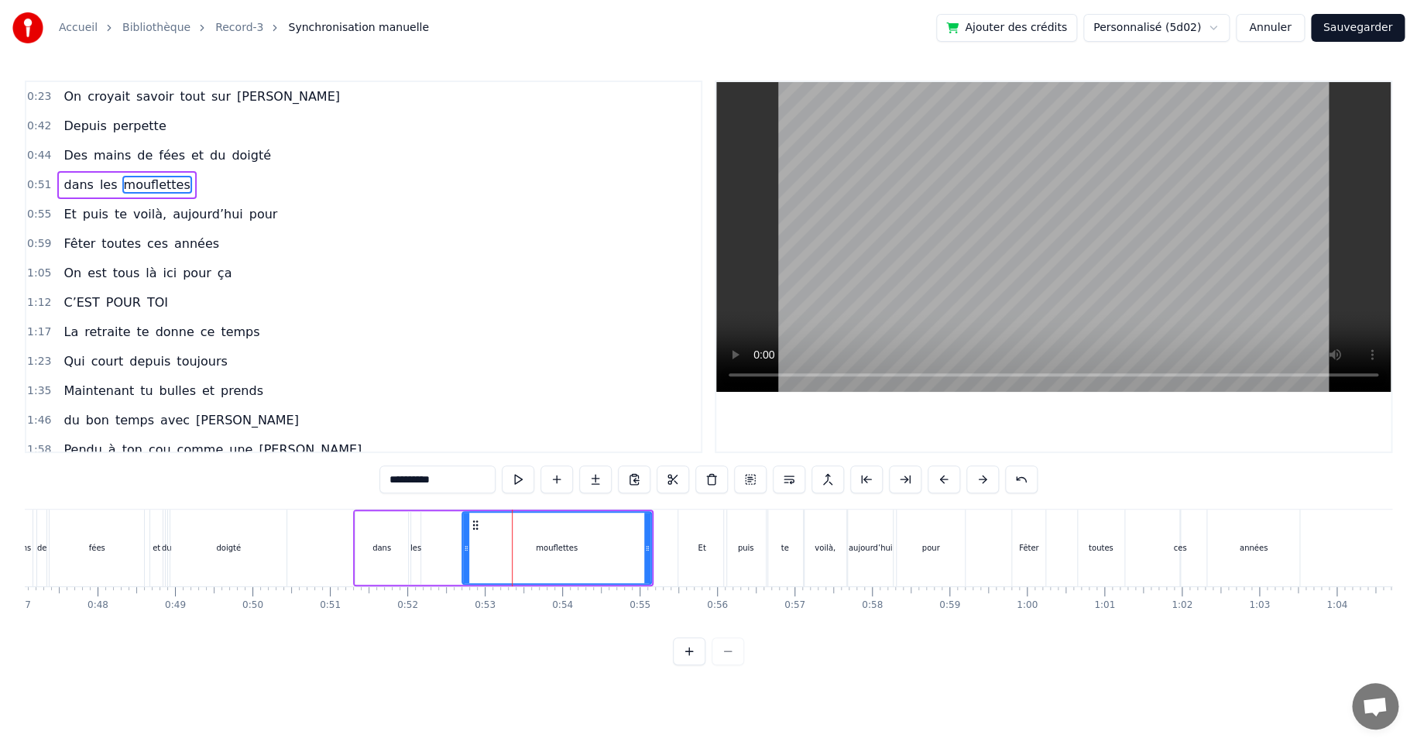
drag, startPoint x: 431, startPoint y: 550, endPoint x: 468, endPoint y: 552, distance: 37.2
click at [468, 552] on icon at bounding box center [466, 548] width 6 height 12
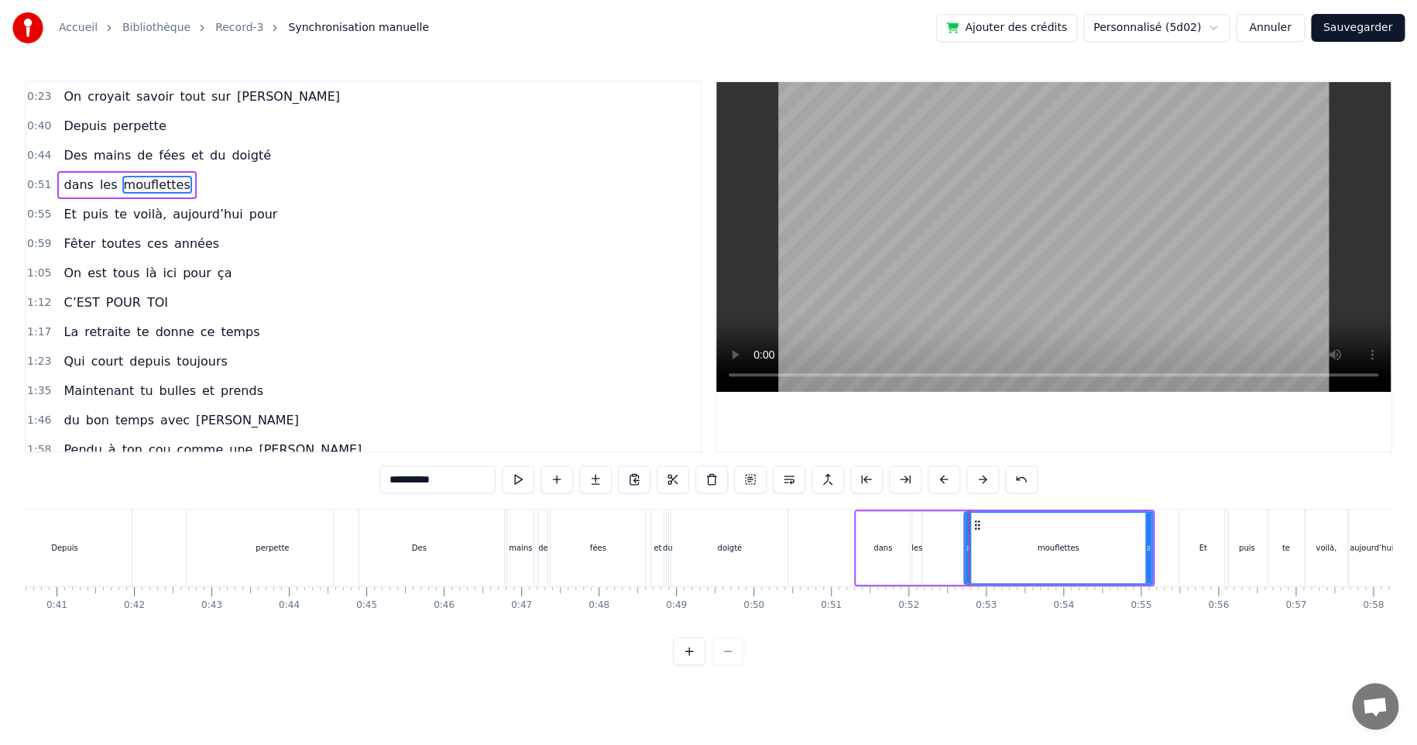
scroll to position [0, 3070]
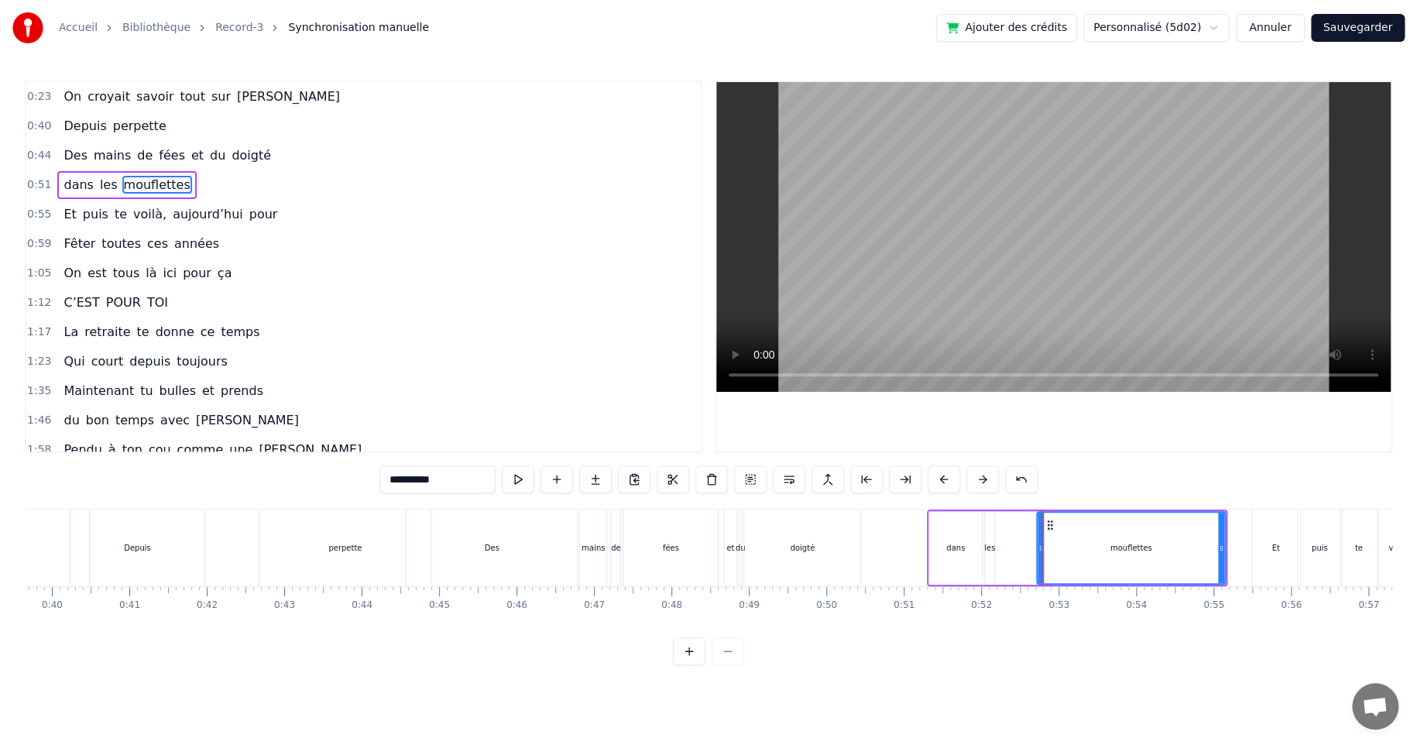
click at [108, 548] on div "Depuis" at bounding box center [137, 547] width 134 height 77
type input "******"
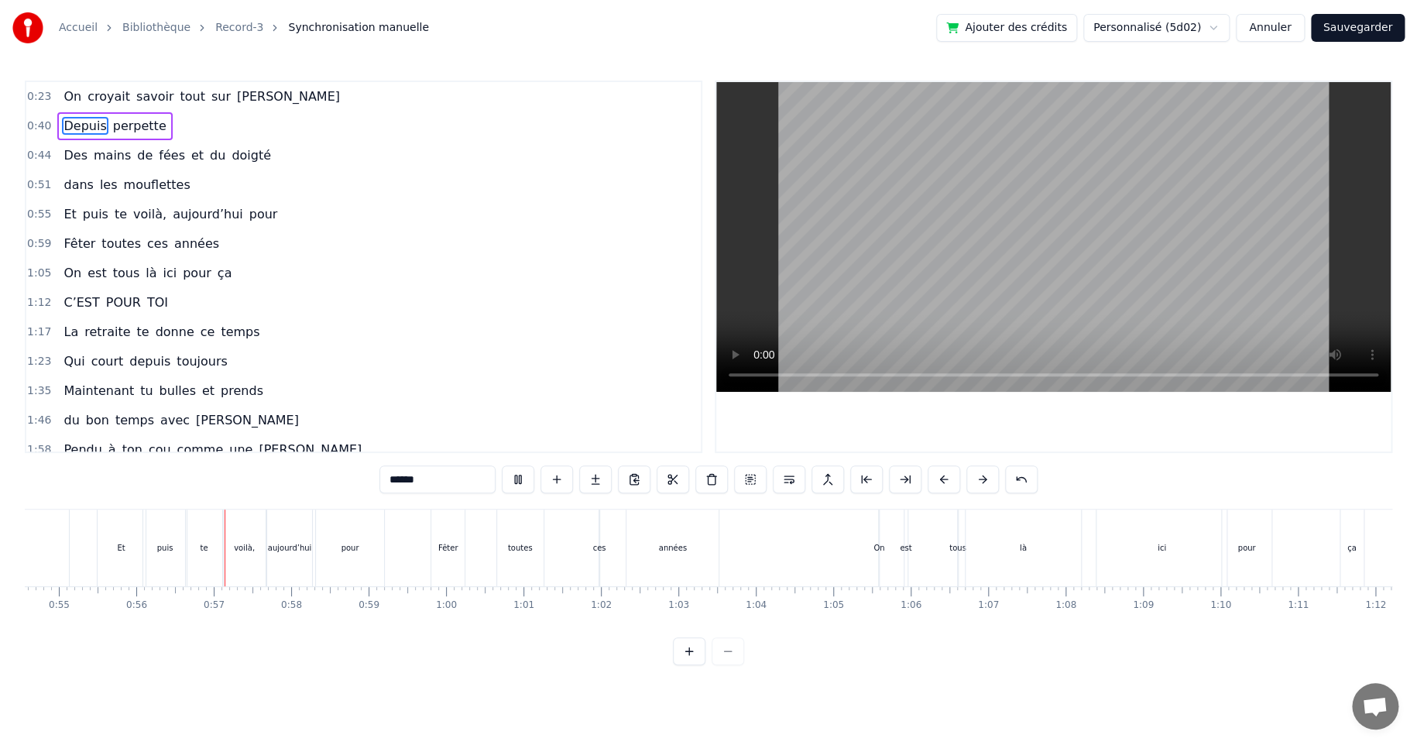
scroll to position [0, 4291]
click at [1341, 24] on button "Sauvegarder" at bounding box center [1358, 28] width 94 height 28
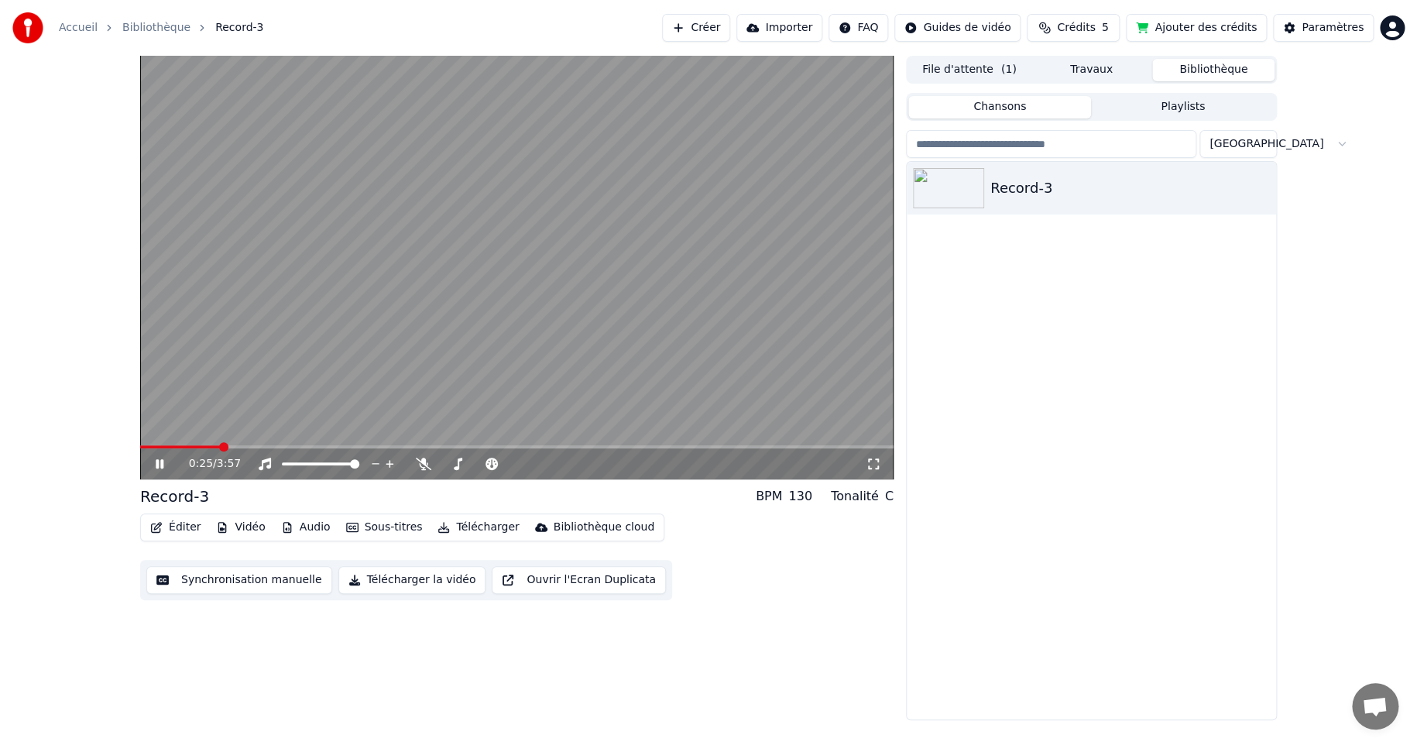
click at [401, 579] on button "Télécharger la vidéo" at bounding box center [412, 580] width 148 height 28
